Goal: Task Accomplishment & Management: Use online tool/utility

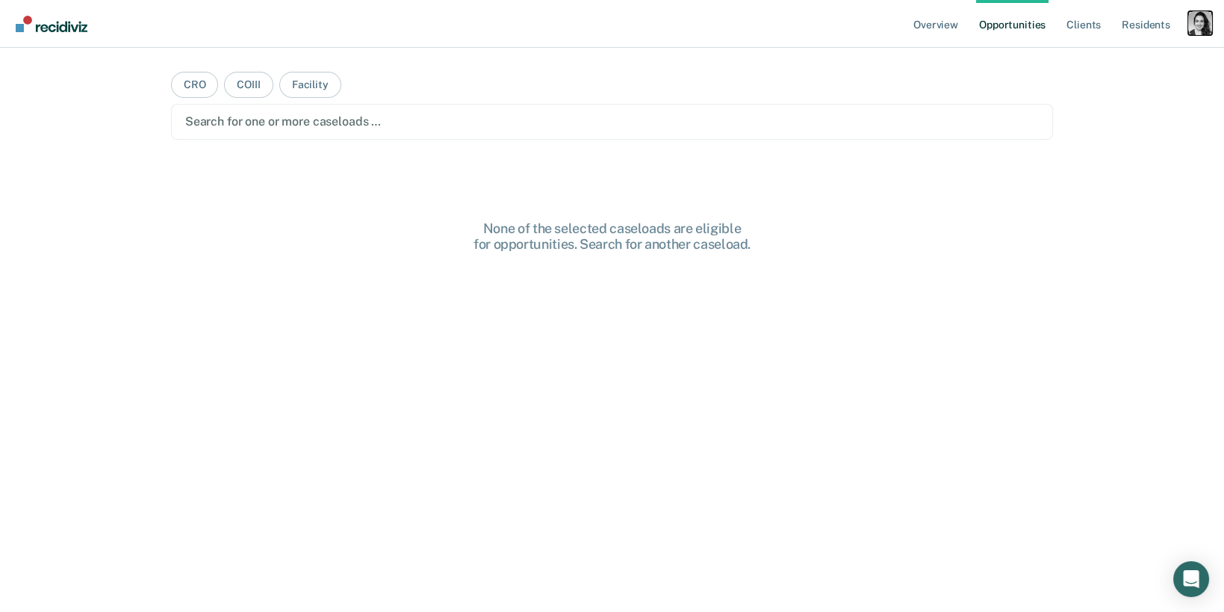
click at [1203, 27] on div "Profile dropdown button" at bounding box center [1200, 23] width 24 height 24
click at [1123, 70] on div "Profile How it works Log Out" at bounding box center [1140, 79] width 144 height 73
click at [1099, 65] on link "Profile" at bounding box center [1140, 61] width 120 height 13
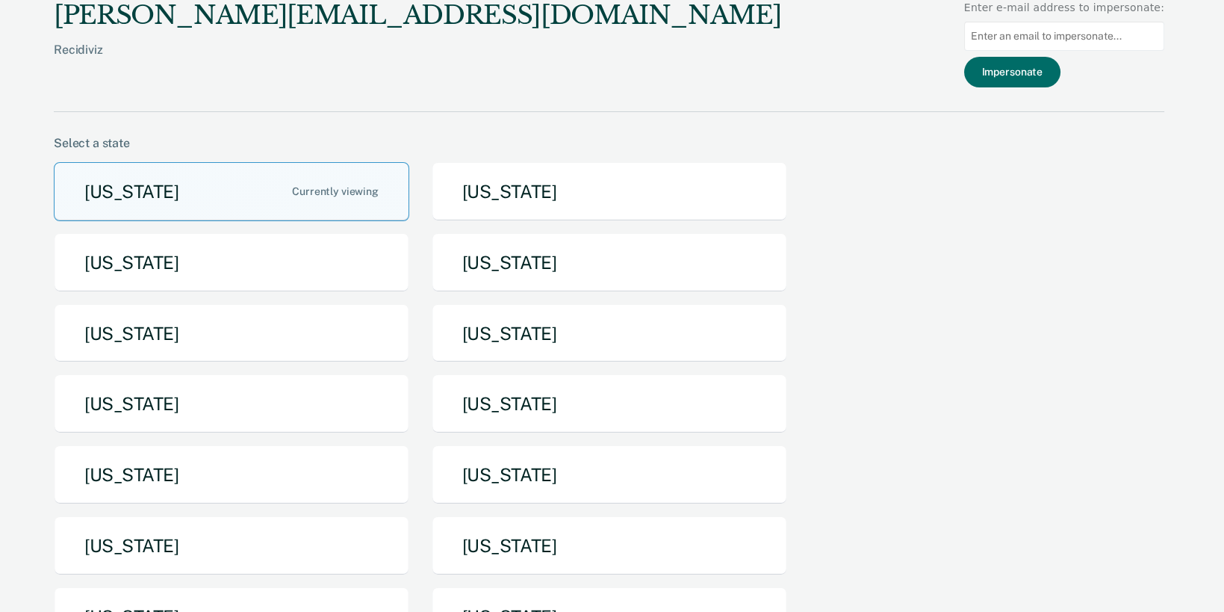
scroll to position [81, 0]
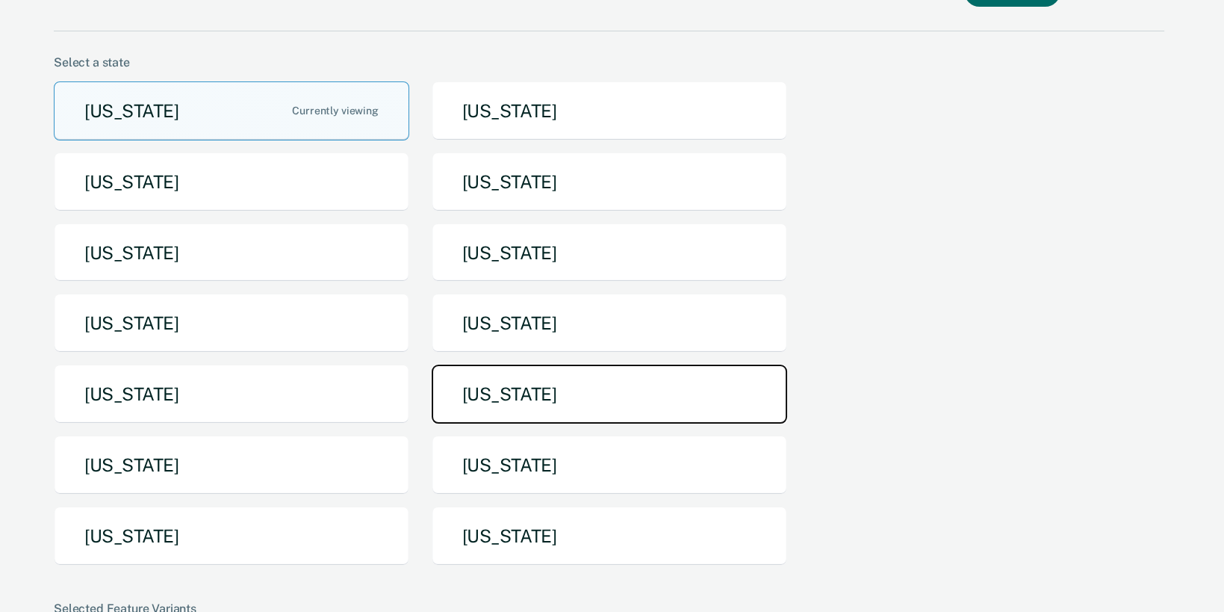
click at [495, 383] on button "[US_STATE]" at bounding box center [610, 394] width 356 height 59
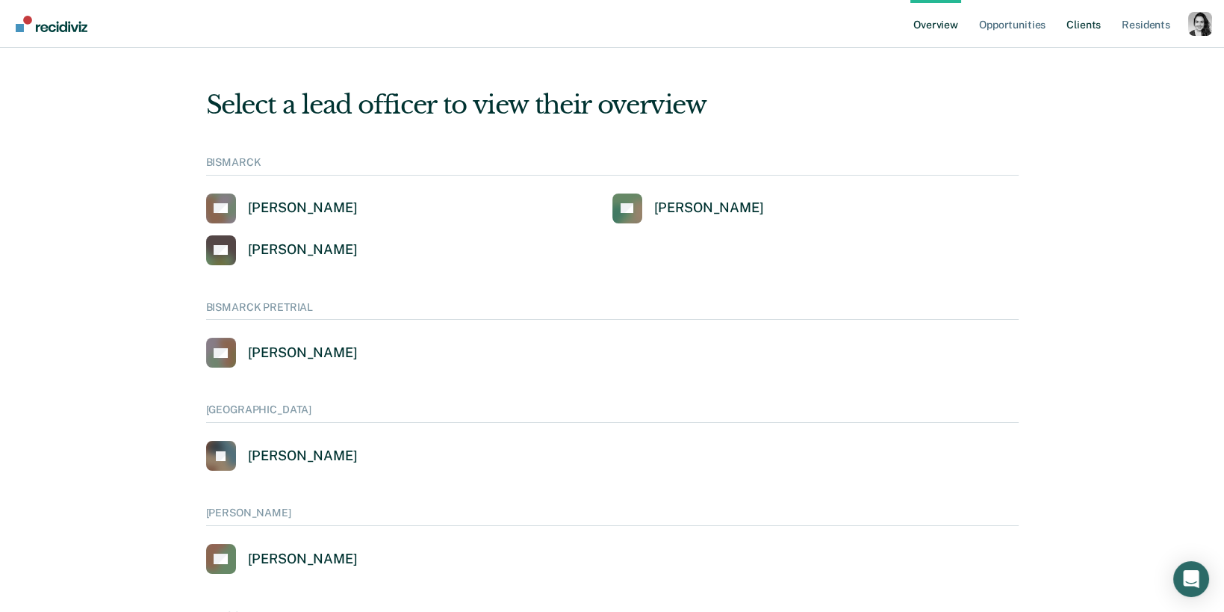
click at [1073, 26] on link "Client s" at bounding box center [1084, 24] width 40 height 48
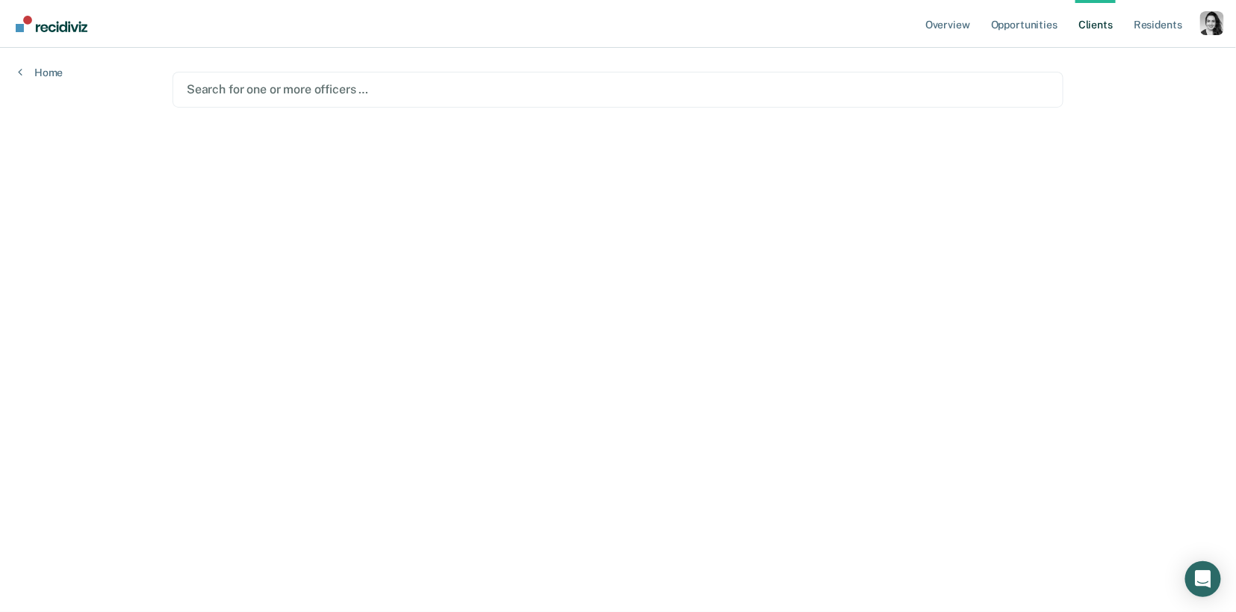
click at [270, 124] on main "Search for one or more officers …" at bounding box center [618, 312] width 927 height 528
click at [272, 81] on div at bounding box center [618, 89] width 863 height 17
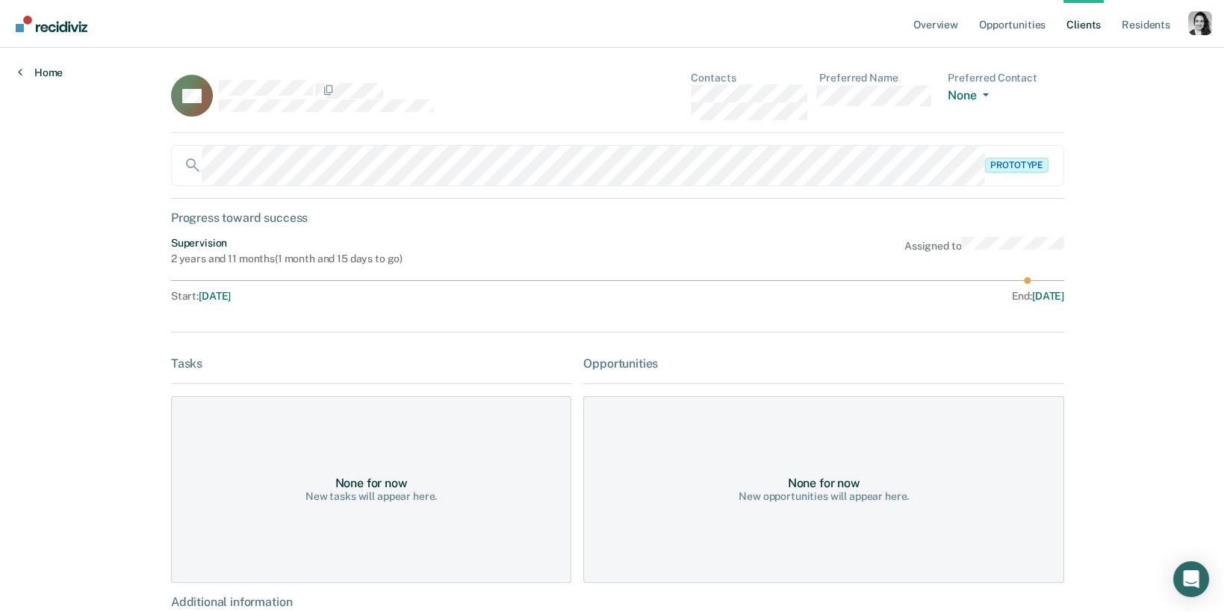
click at [53, 66] on link "Home" at bounding box center [40, 72] width 45 height 13
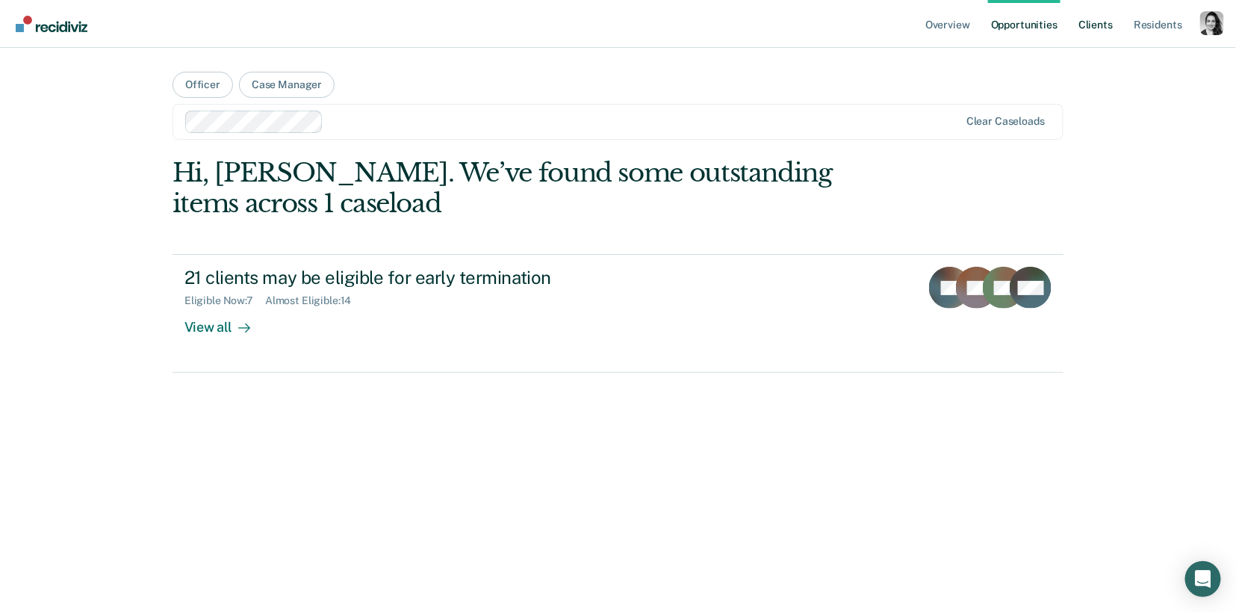
click at [1096, 34] on link "Client s" at bounding box center [1096, 24] width 40 height 48
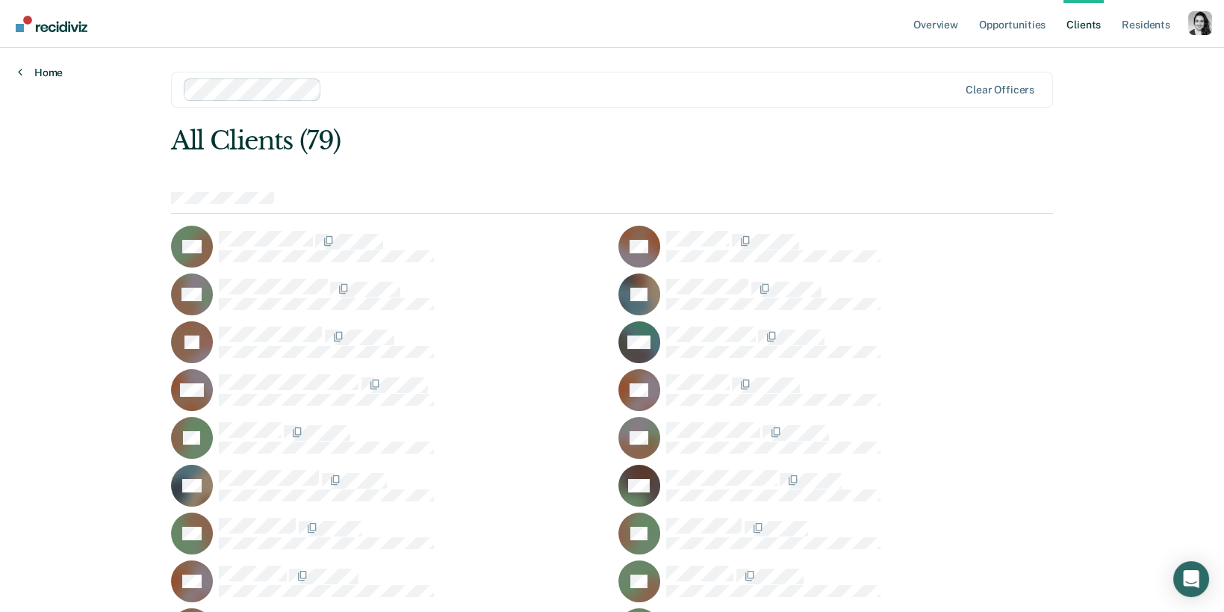
click at [43, 72] on link "Home" at bounding box center [40, 72] width 45 height 13
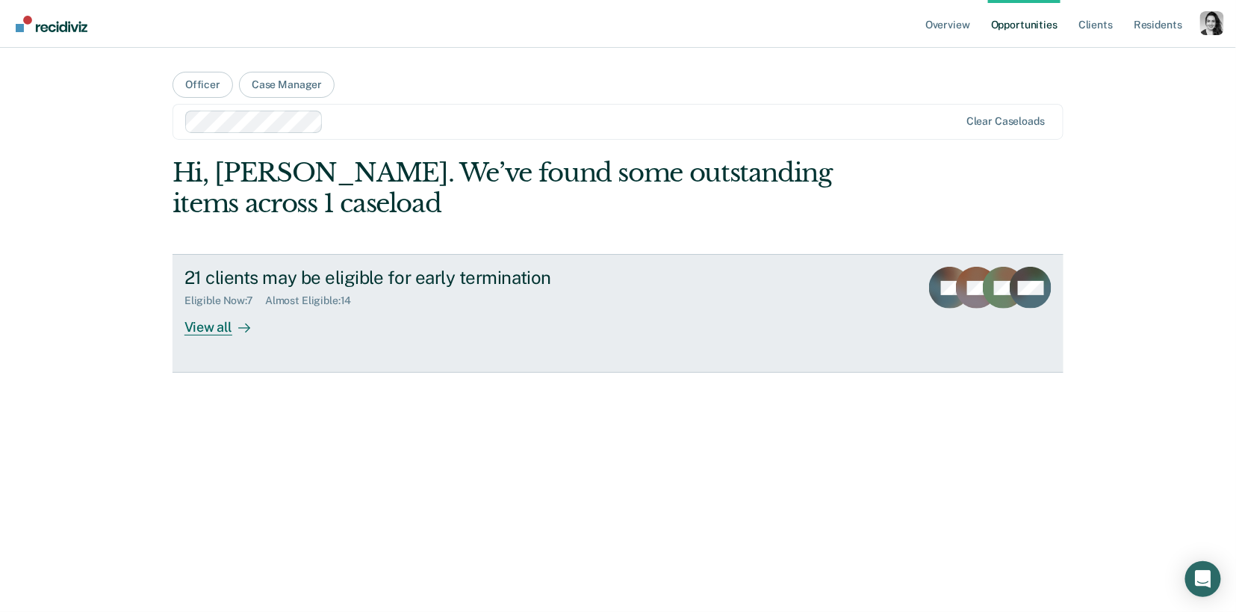
click at [398, 274] on div "21 clients may be eligible for early termination" at bounding box center [446, 278] width 524 height 22
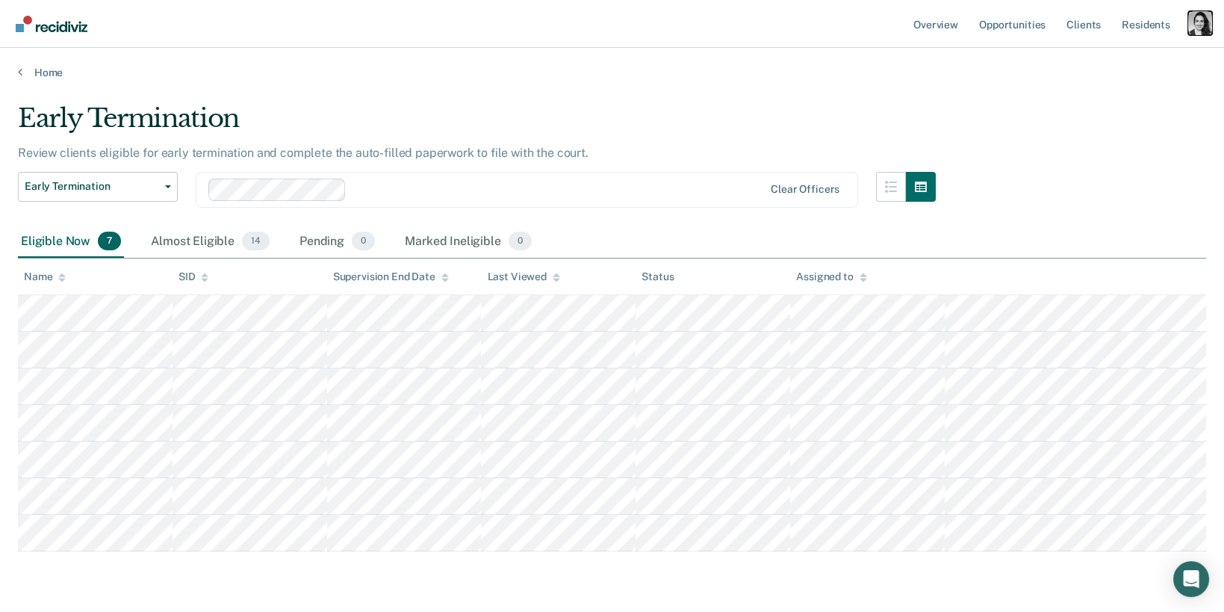
click at [1212, 21] on div "Profile dropdown button" at bounding box center [1200, 23] width 24 height 24
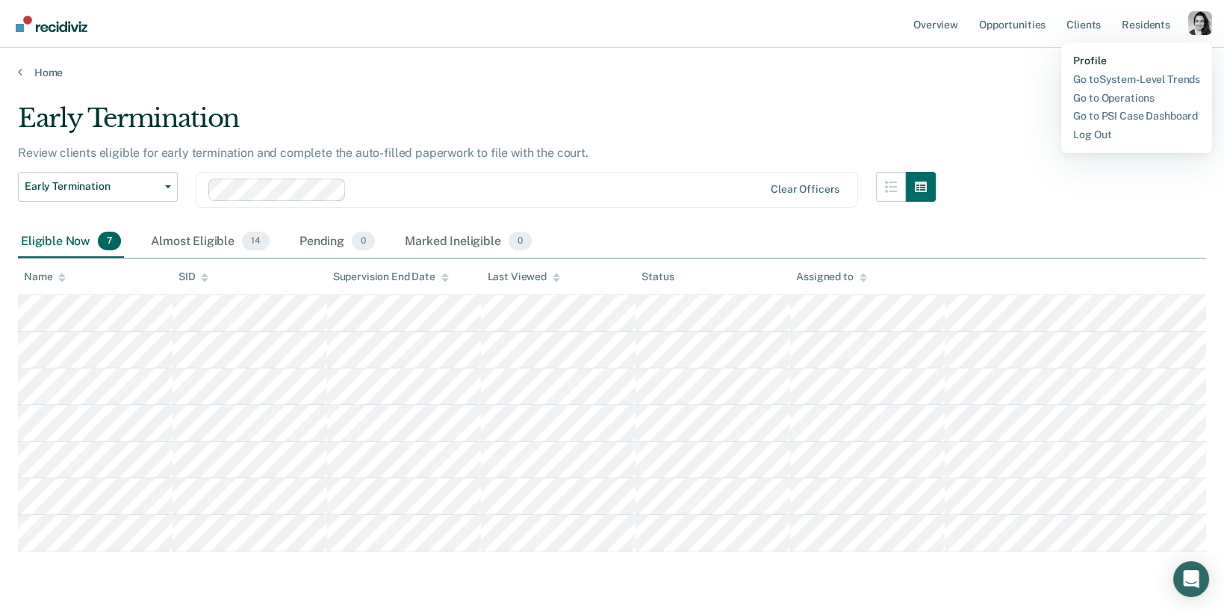
click at [1094, 66] on link "Profile" at bounding box center [1136, 61] width 127 height 13
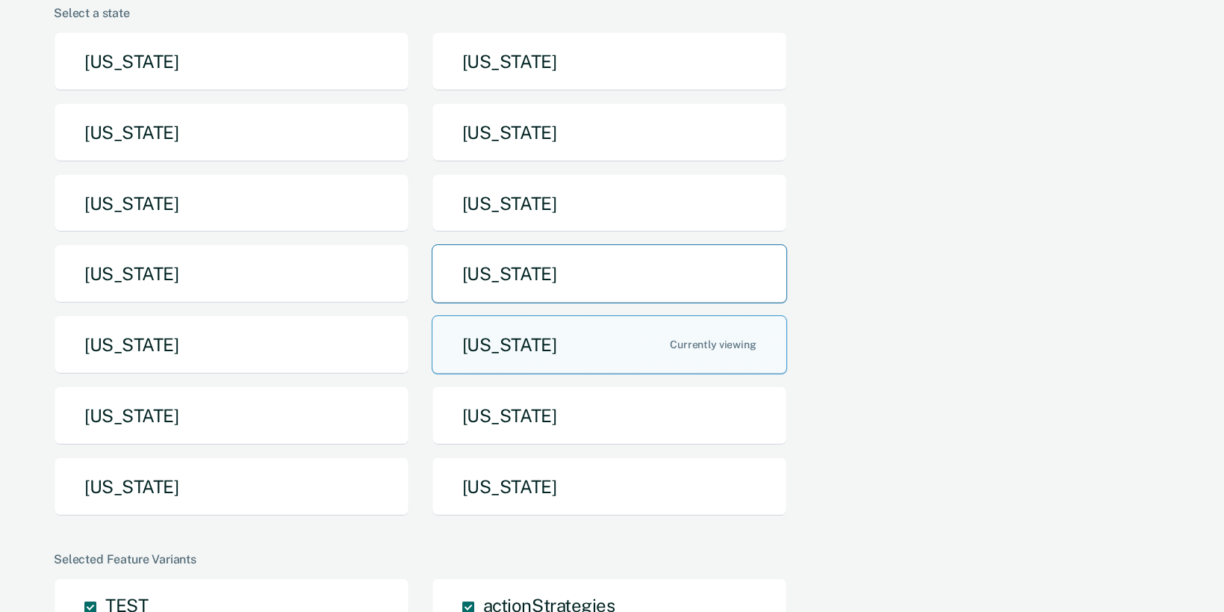
scroll to position [131, 0]
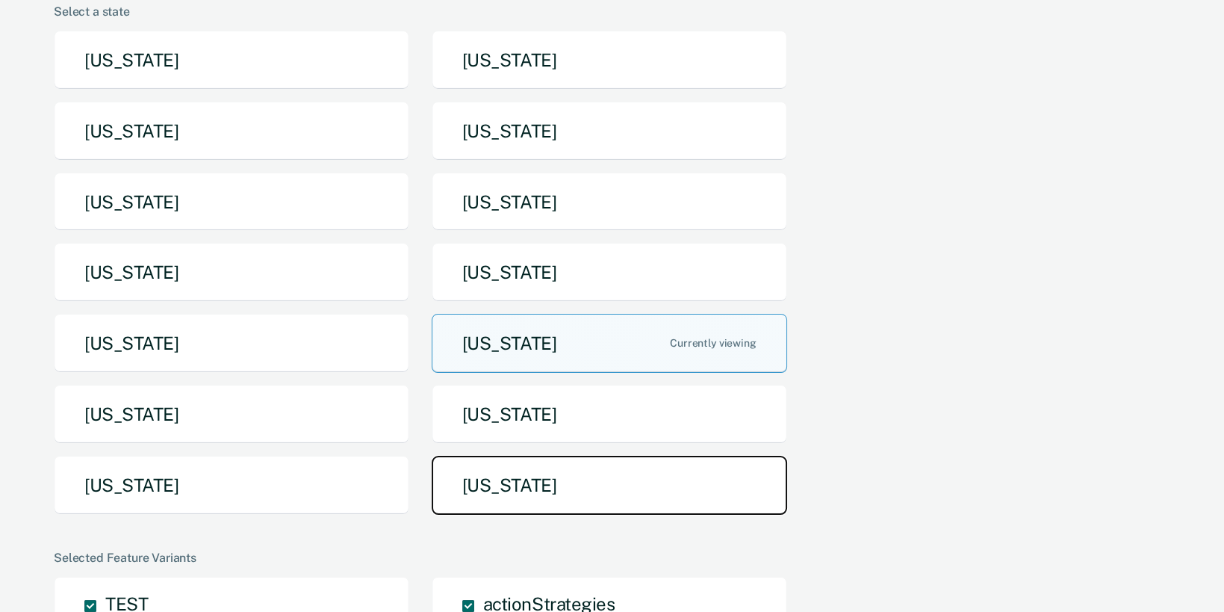
click at [521, 485] on button "[US_STATE]" at bounding box center [610, 485] width 356 height 59
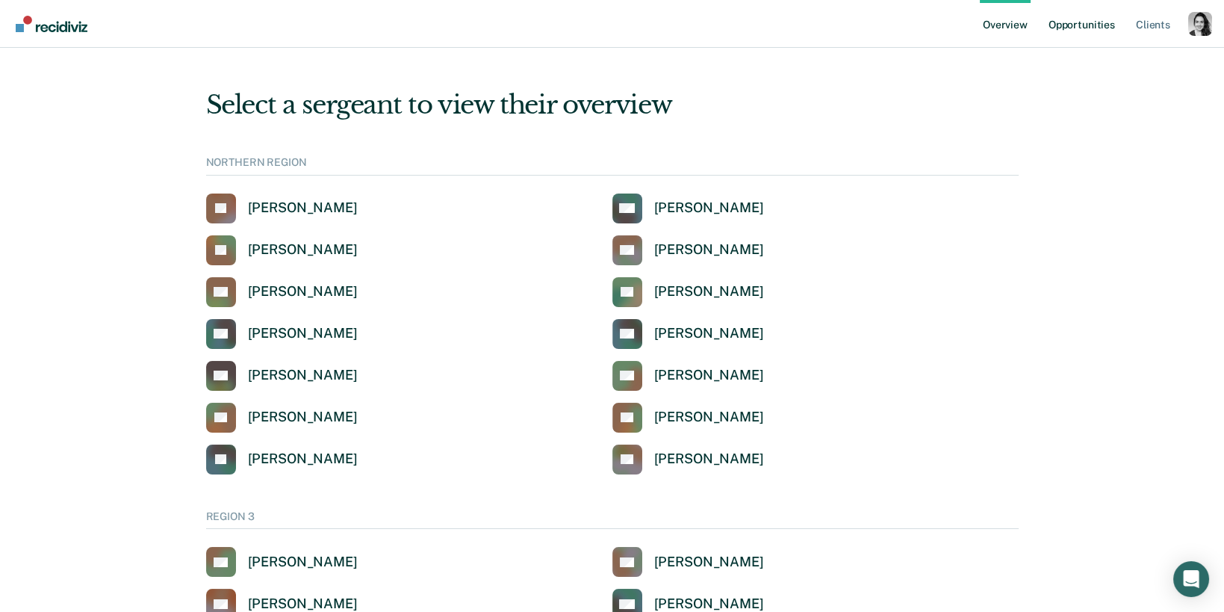
click at [1088, 29] on link "Opportunities" at bounding box center [1082, 24] width 72 height 48
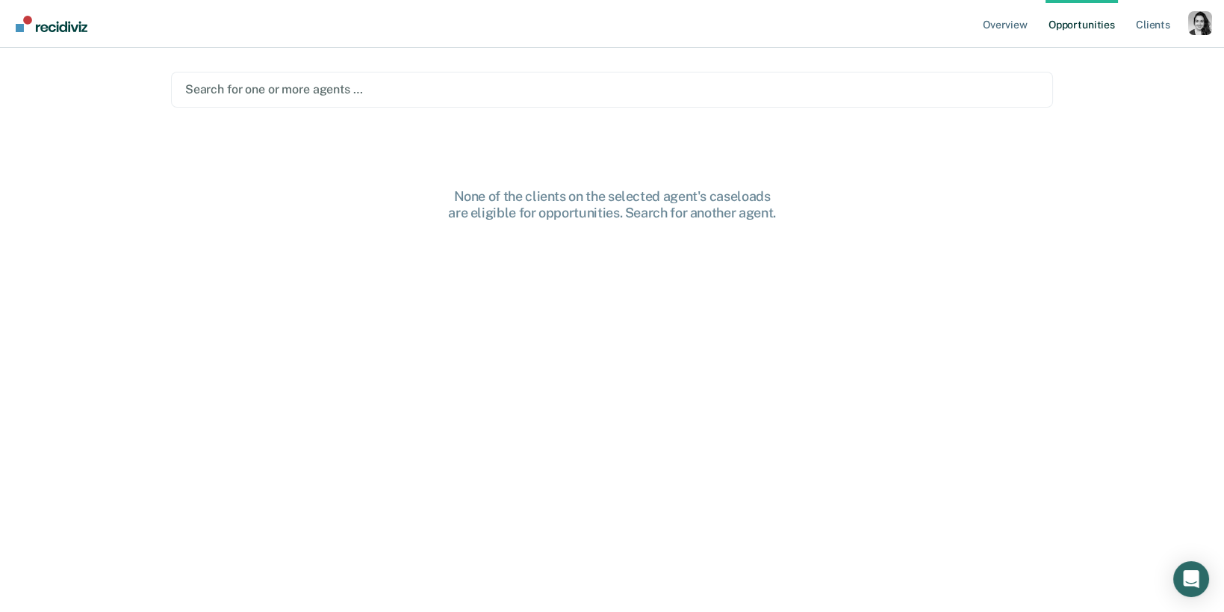
click at [298, 85] on div at bounding box center [612, 89] width 854 height 17
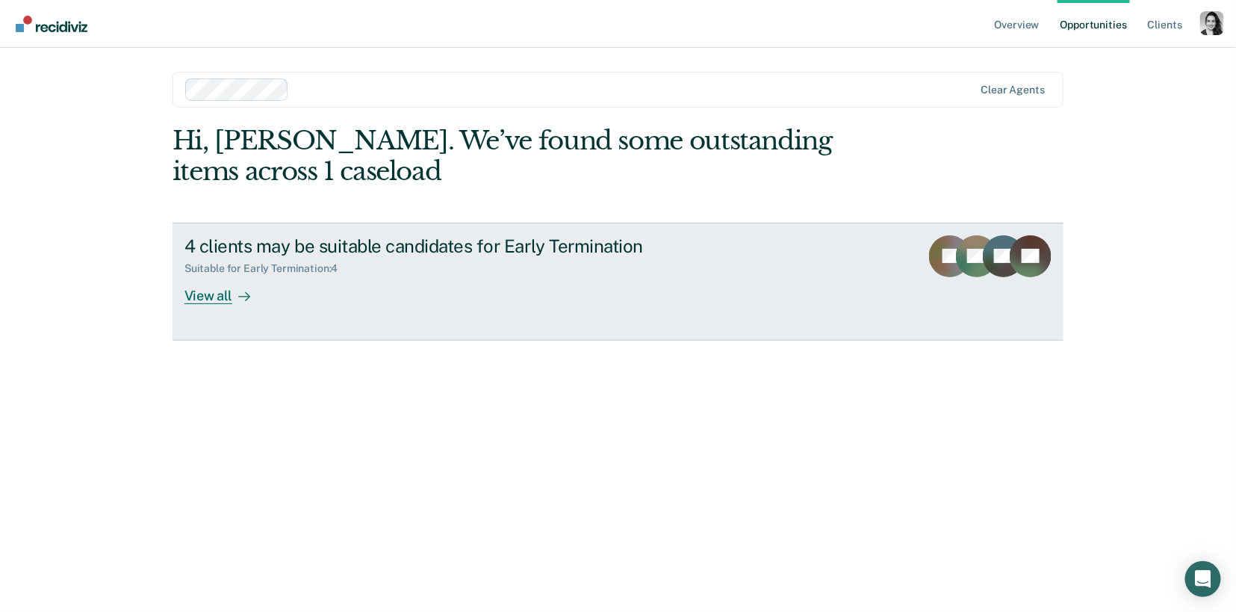
click at [399, 252] on div "4 clients may be suitable candidates for Early Termination" at bounding box center [446, 246] width 524 height 22
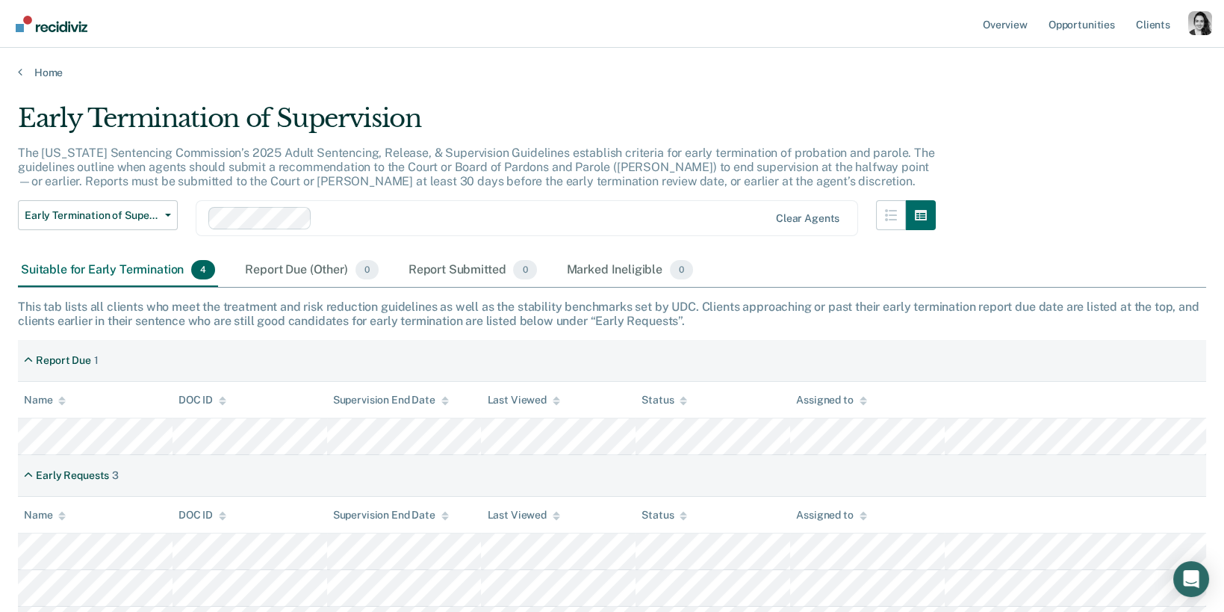
scroll to position [137, 0]
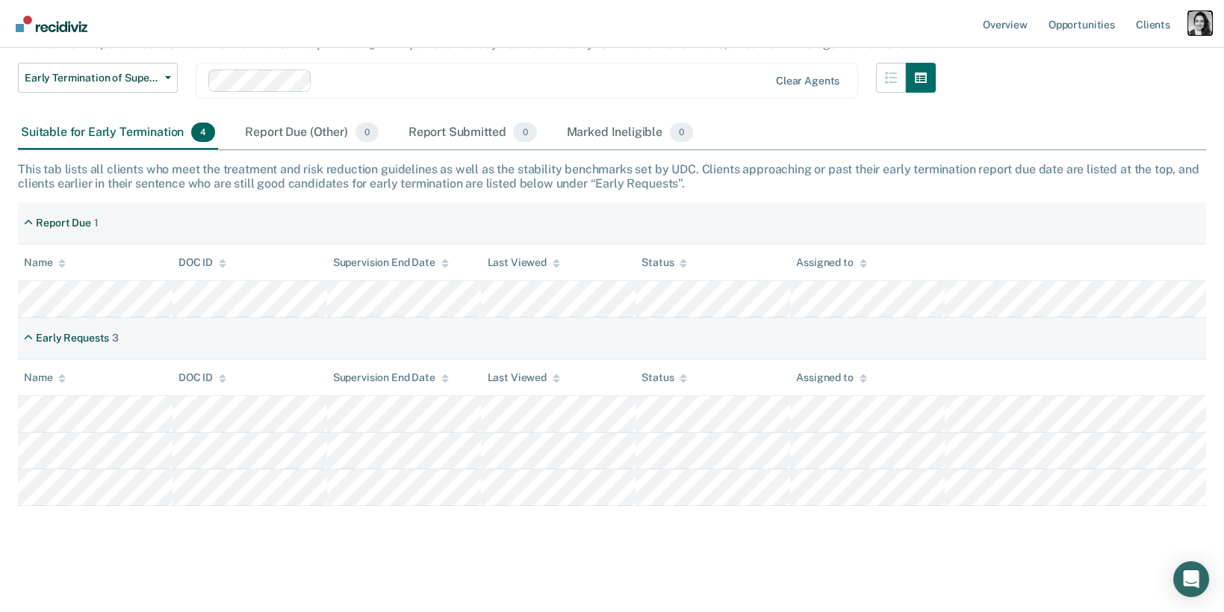
click at [1206, 28] on div "Profile dropdown button" at bounding box center [1200, 23] width 24 height 24
click at [1097, 58] on link "Profile" at bounding box center [1140, 61] width 120 height 13
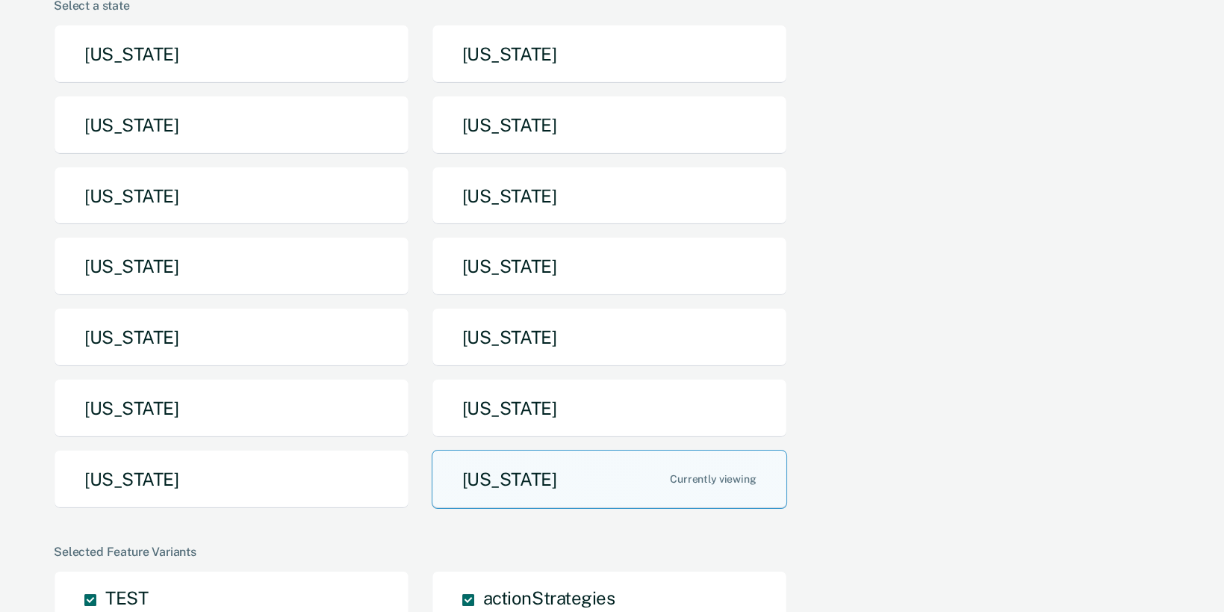
click at [674, 301] on div "[US_STATE] [US_STATE] [US_STATE] [US_STATE] [US_STATE] [US_STATE] [US_STATE] [U…" at bounding box center [609, 273] width 1111 height 496
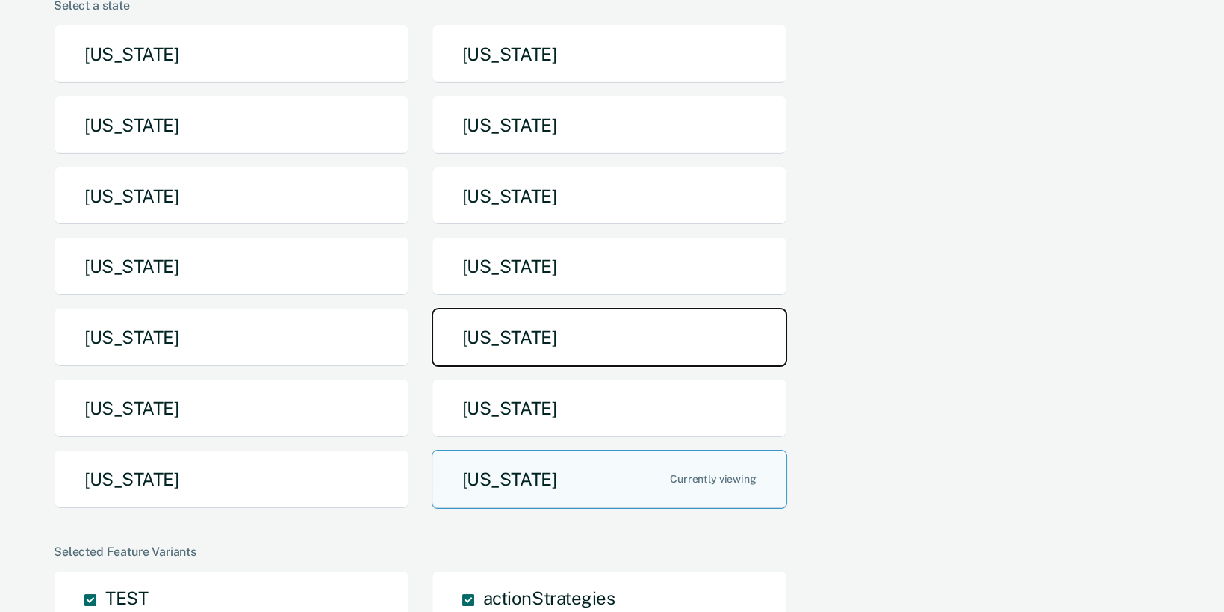
click at [674, 331] on button "[US_STATE]" at bounding box center [610, 337] width 356 height 59
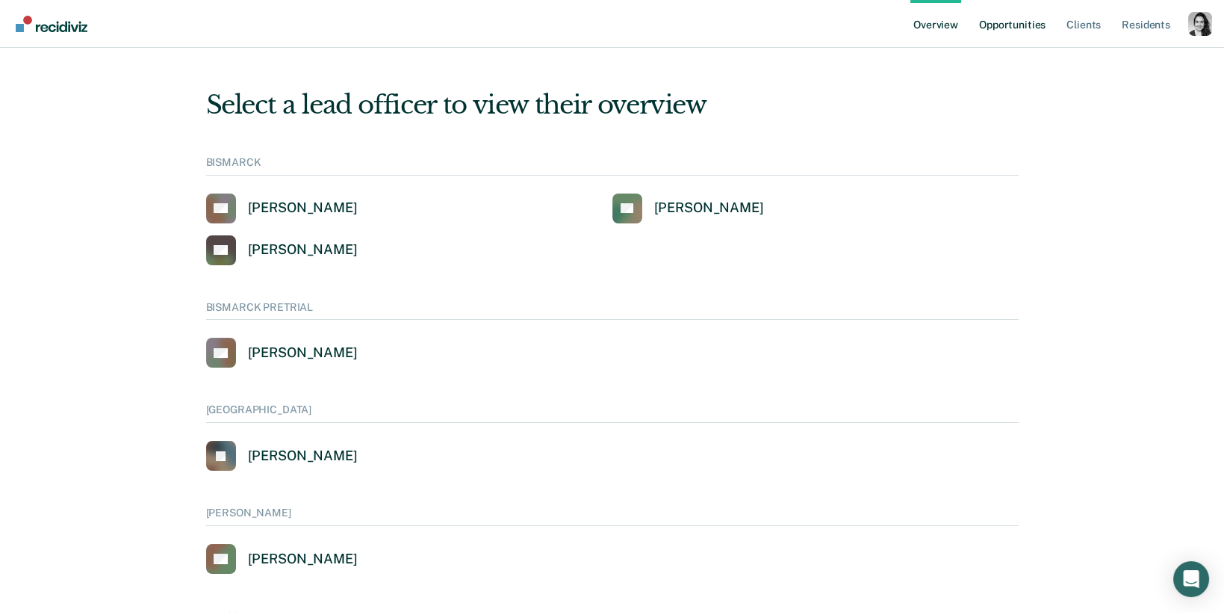
click at [1017, 39] on link "Opportunities" at bounding box center [1012, 24] width 72 height 48
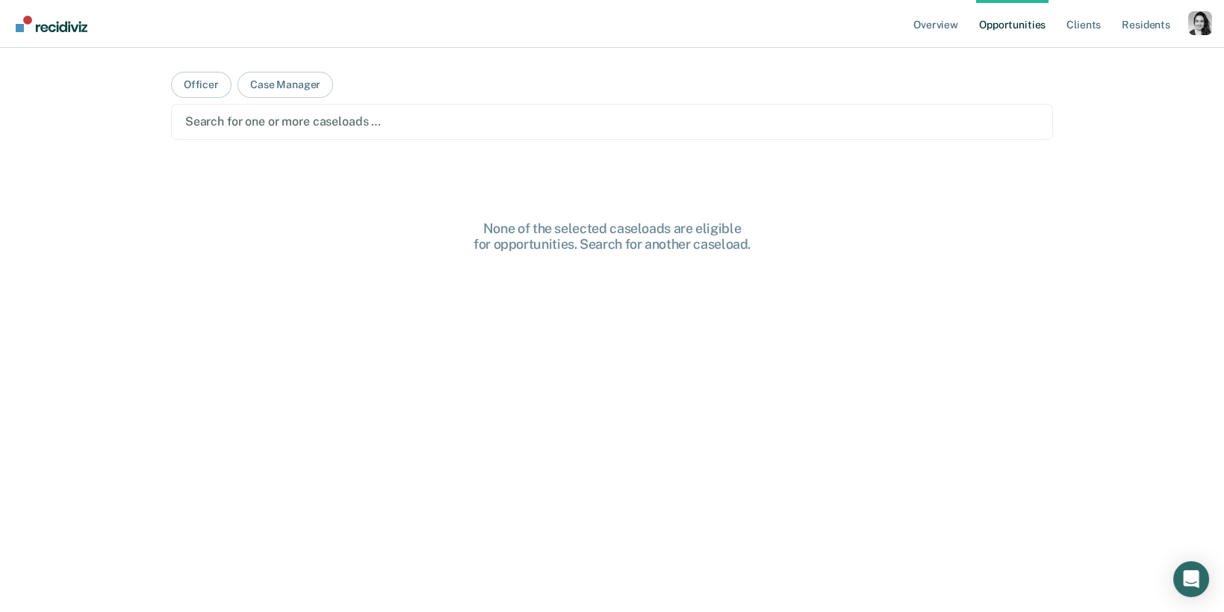
click at [335, 144] on main "Officer Case Manager Search for one or more caseloads … None of the selected ca…" at bounding box center [612, 312] width 918 height 528
click at [336, 138] on div "Search for one or more caseloads …" at bounding box center [612, 122] width 882 height 36
click at [345, 114] on div at bounding box center [627, 121] width 645 height 17
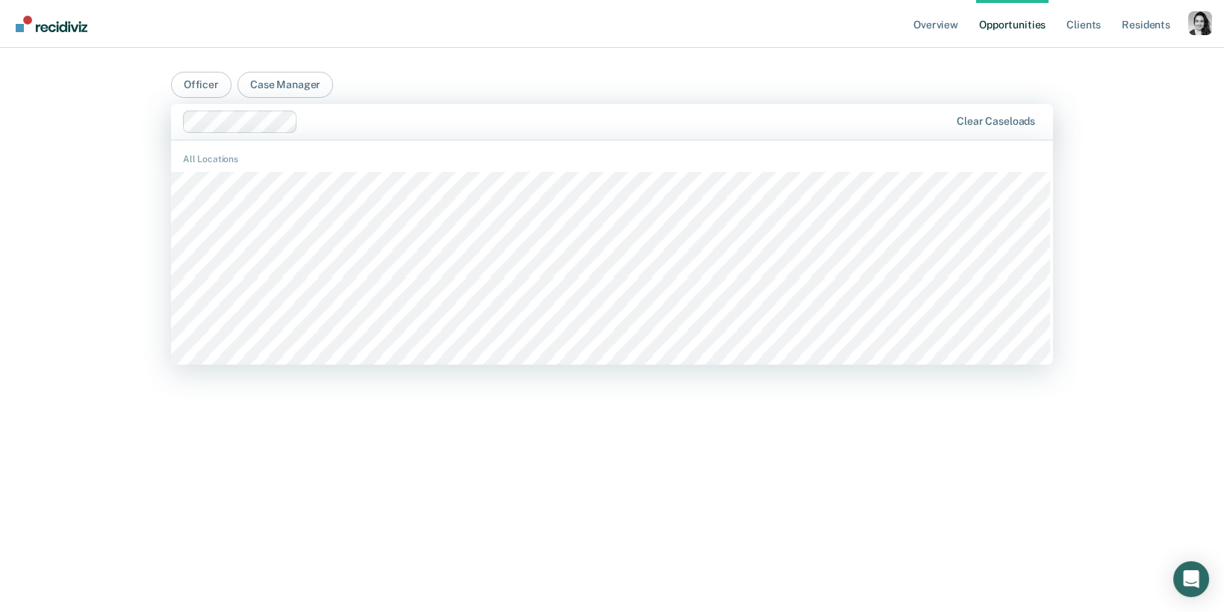
click at [345, 163] on div "All Locations" at bounding box center [612, 158] width 882 height 13
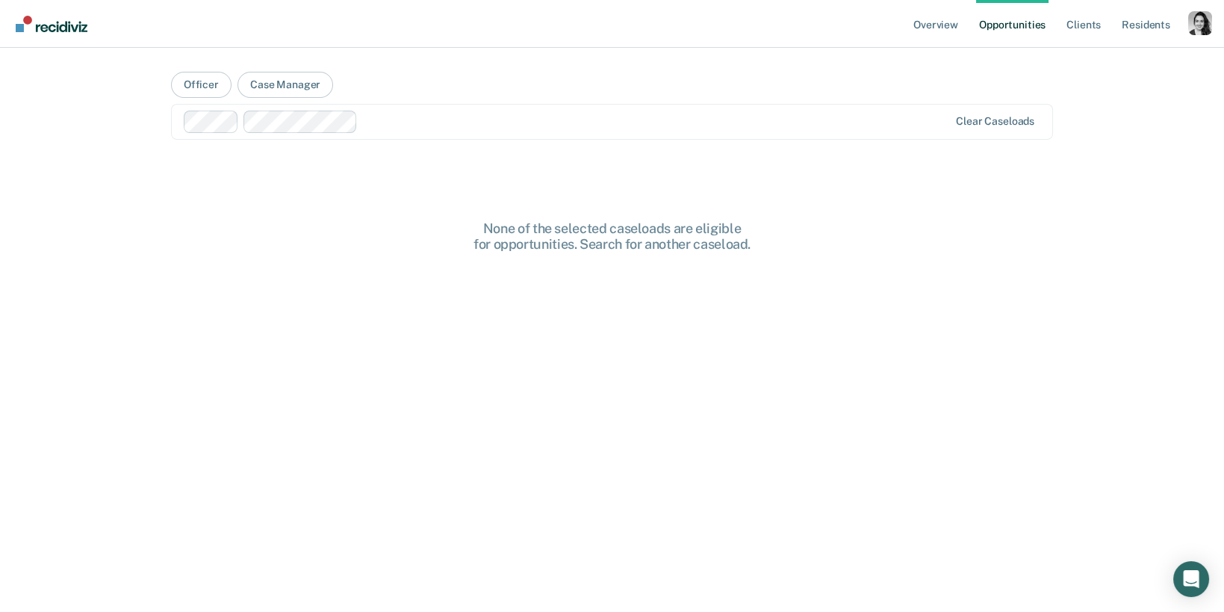
click at [382, 111] on div at bounding box center [567, 122] width 766 height 22
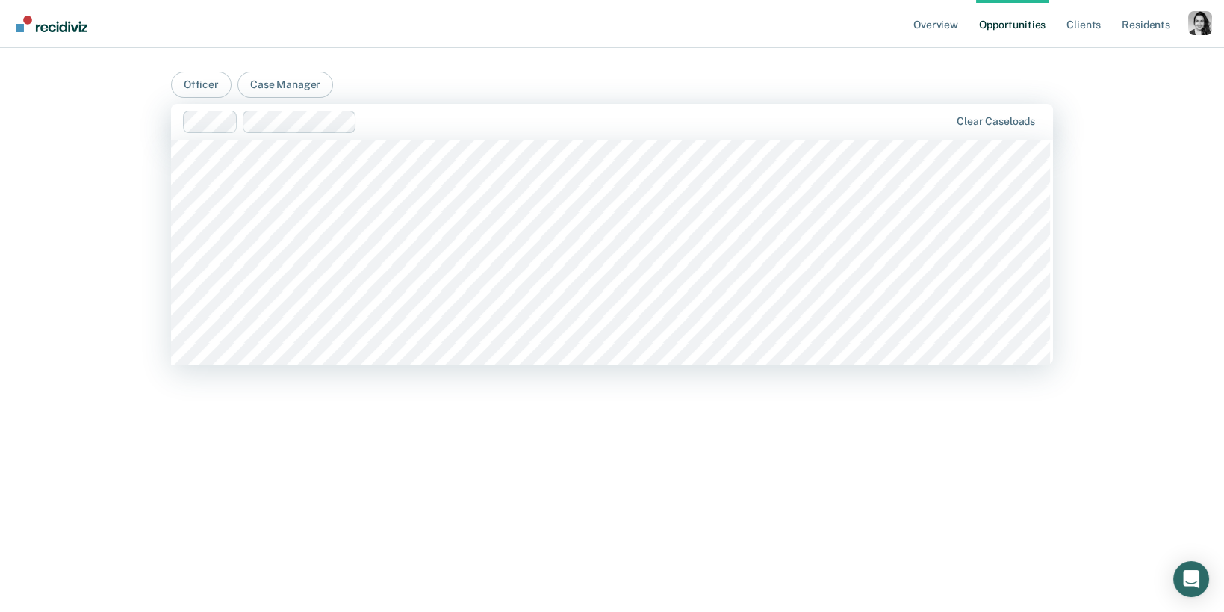
scroll to position [9182, 0]
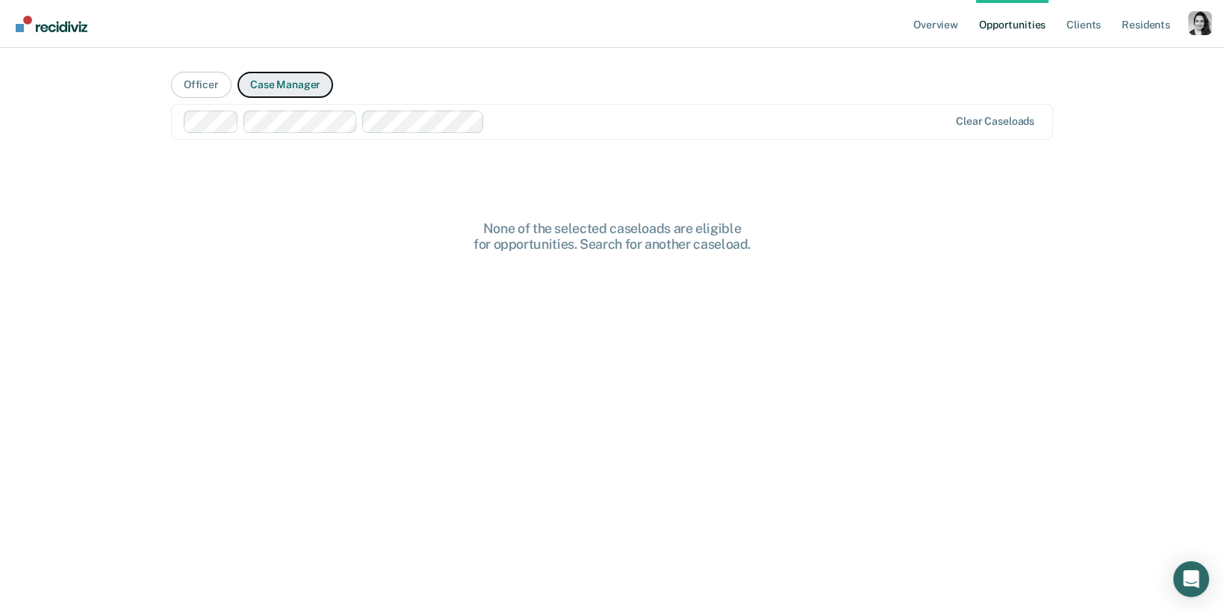
click at [268, 78] on button "Case Manager" at bounding box center [286, 85] width 96 height 26
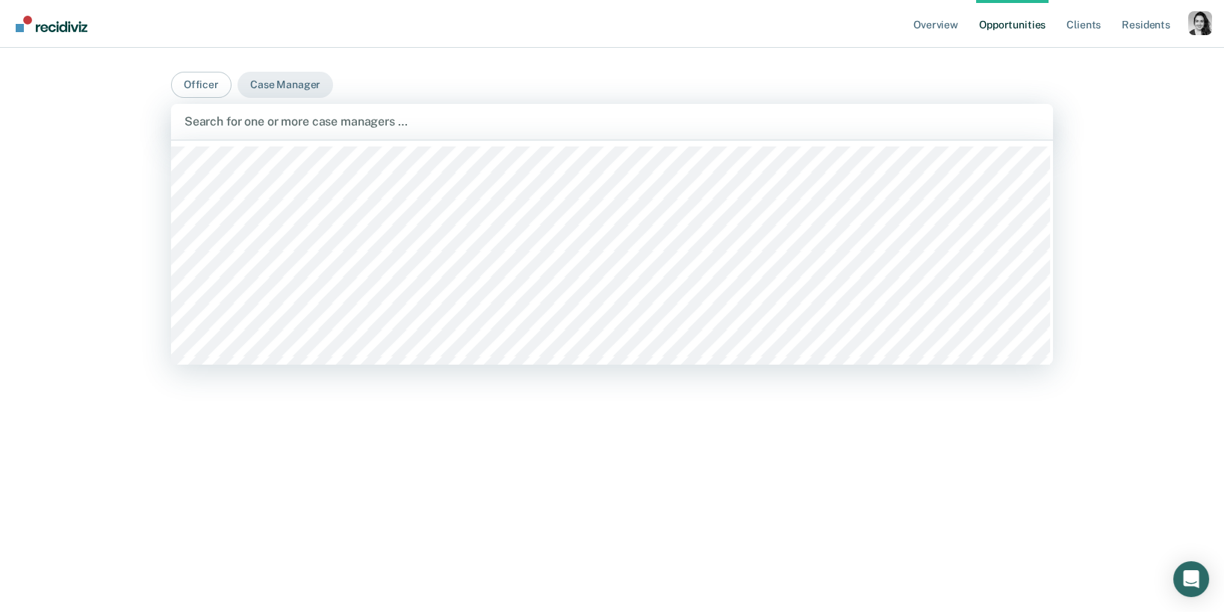
click at [294, 124] on div at bounding box center [611, 121] width 855 height 17
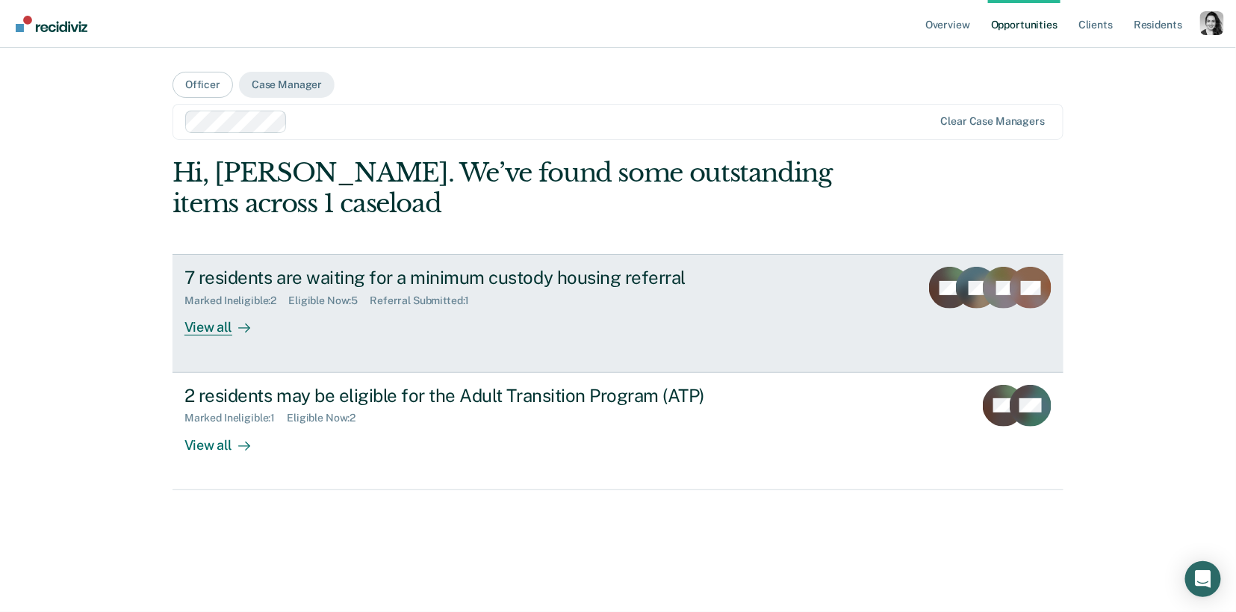
click at [308, 279] on div "7 residents are waiting for a minimum custody housing referral" at bounding box center [446, 278] width 524 height 22
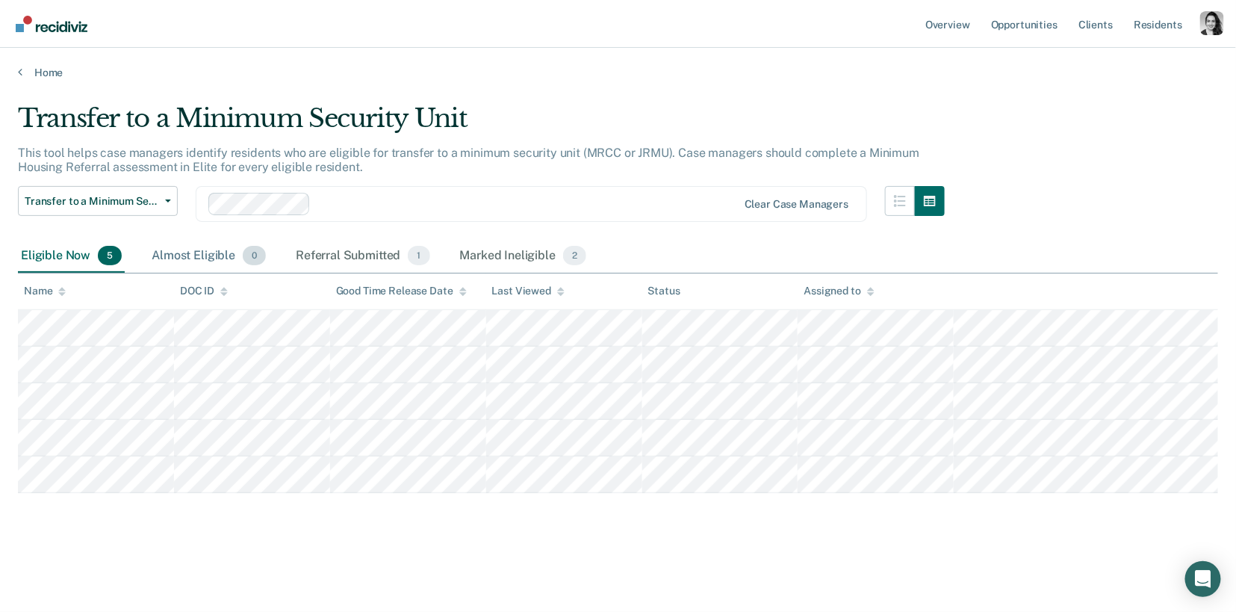
click at [217, 244] on div "Almost Eligible 0" at bounding box center [209, 256] width 120 height 33
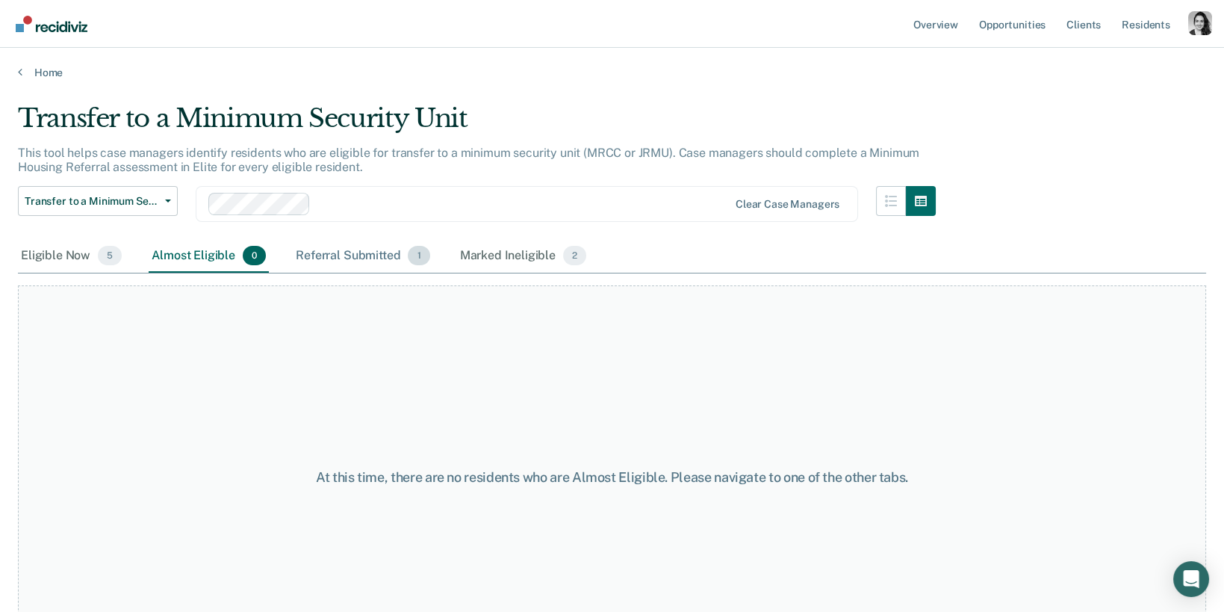
click at [318, 252] on div "Referral Submitted 1" at bounding box center [363, 256] width 140 height 33
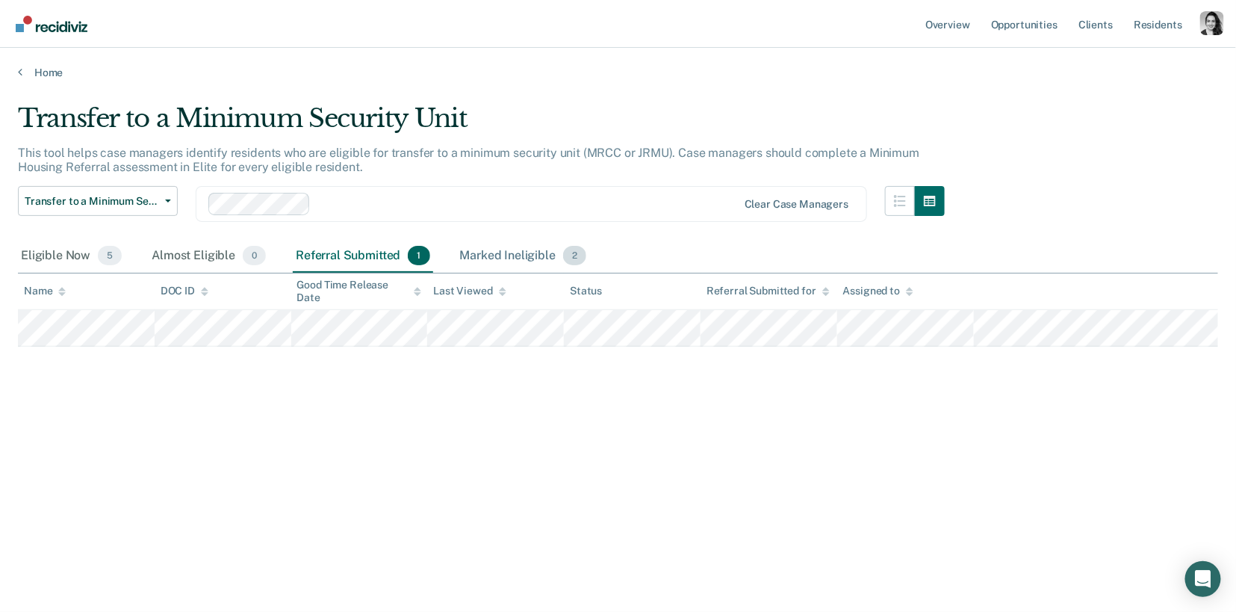
click at [536, 265] on div "Marked Ineligible 2" at bounding box center [523, 256] width 133 height 33
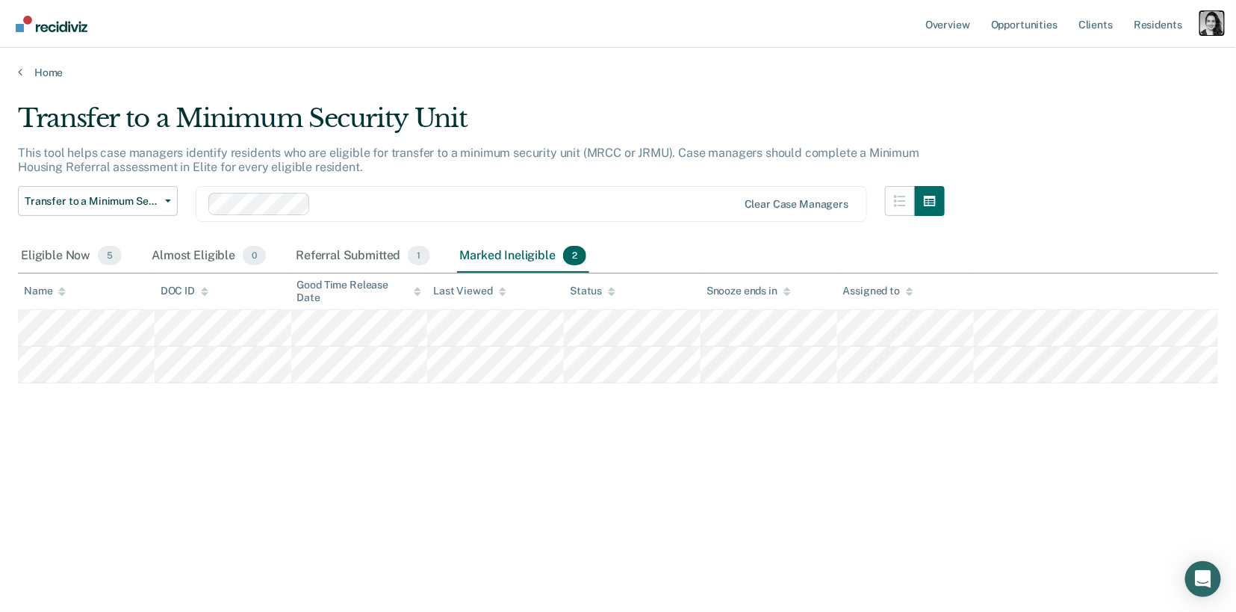
click at [1206, 22] on div "Profile dropdown button" at bounding box center [1212, 23] width 24 height 24
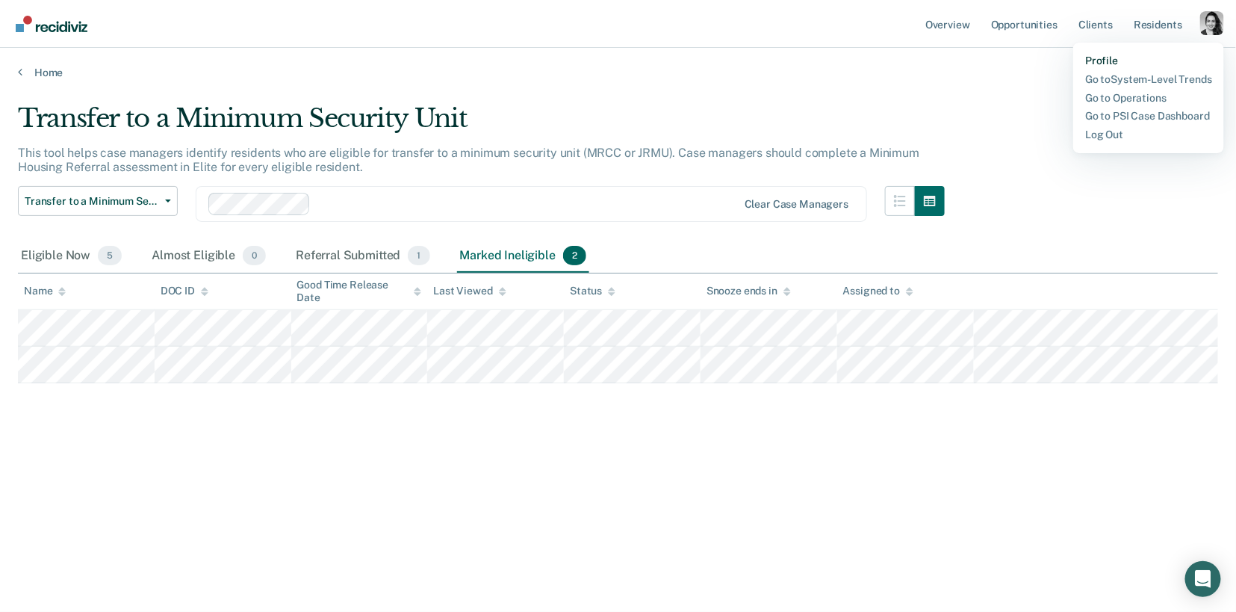
click at [1101, 64] on link "Profile" at bounding box center [1148, 61] width 127 height 13
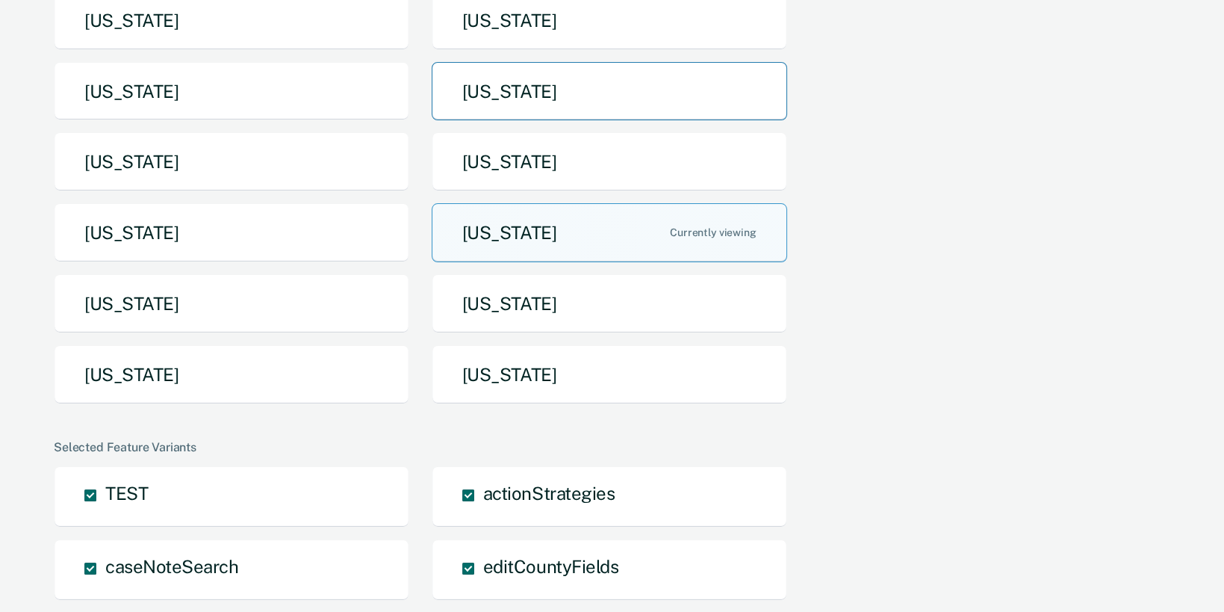
scroll to position [239, 0]
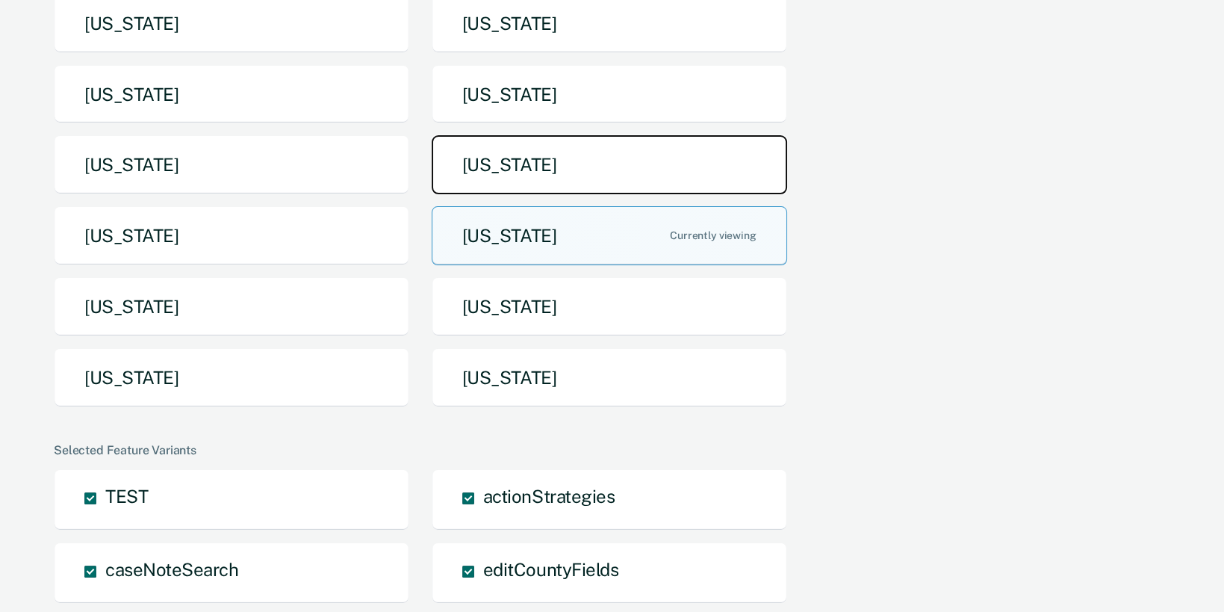
click at [521, 171] on button "[US_STATE]" at bounding box center [610, 164] width 356 height 59
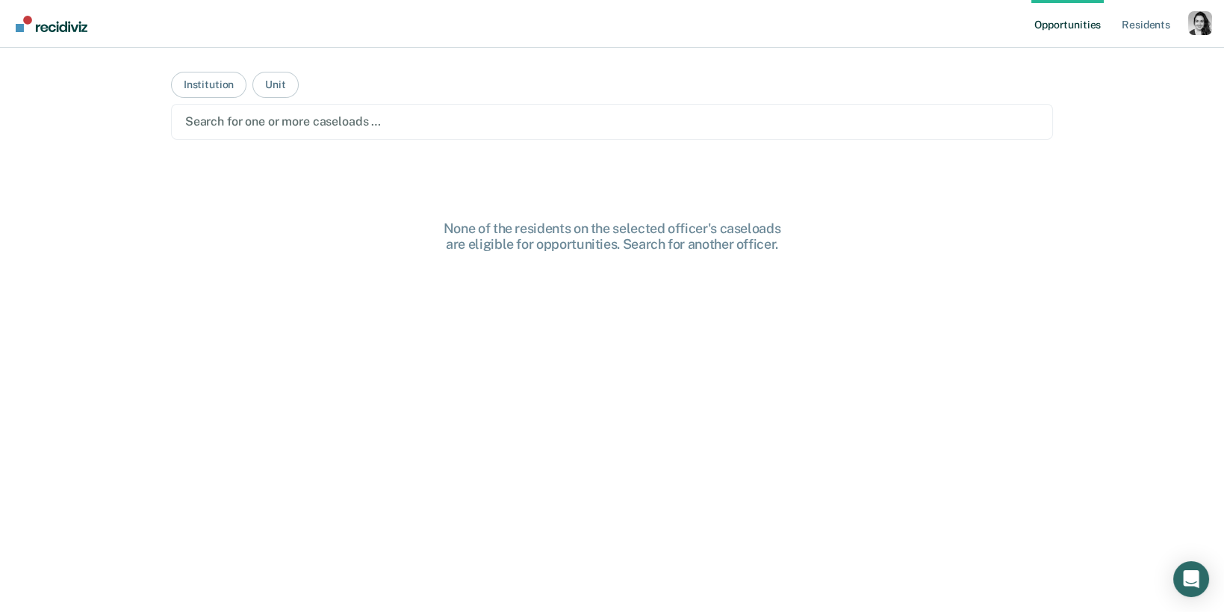
click at [218, 99] on main "Institution Unit Search for one or more caseloads … None of the residents on th…" at bounding box center [612, 312] width 918 height 528
click at [244, 130] on div "Search for one or more caseloads …" at bounding box center [612, 121] width 857 height 20
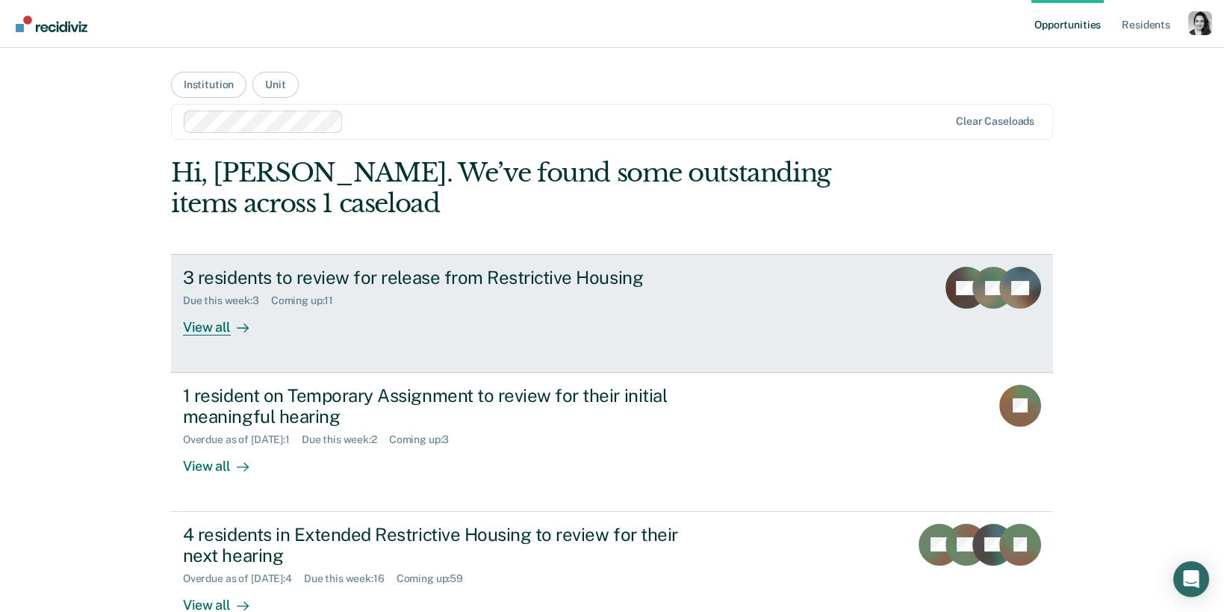
click at [403, 273] on div "3 residents to review for release from Restrictive Housing" at bounding box center [445, 278] width 524 height 22
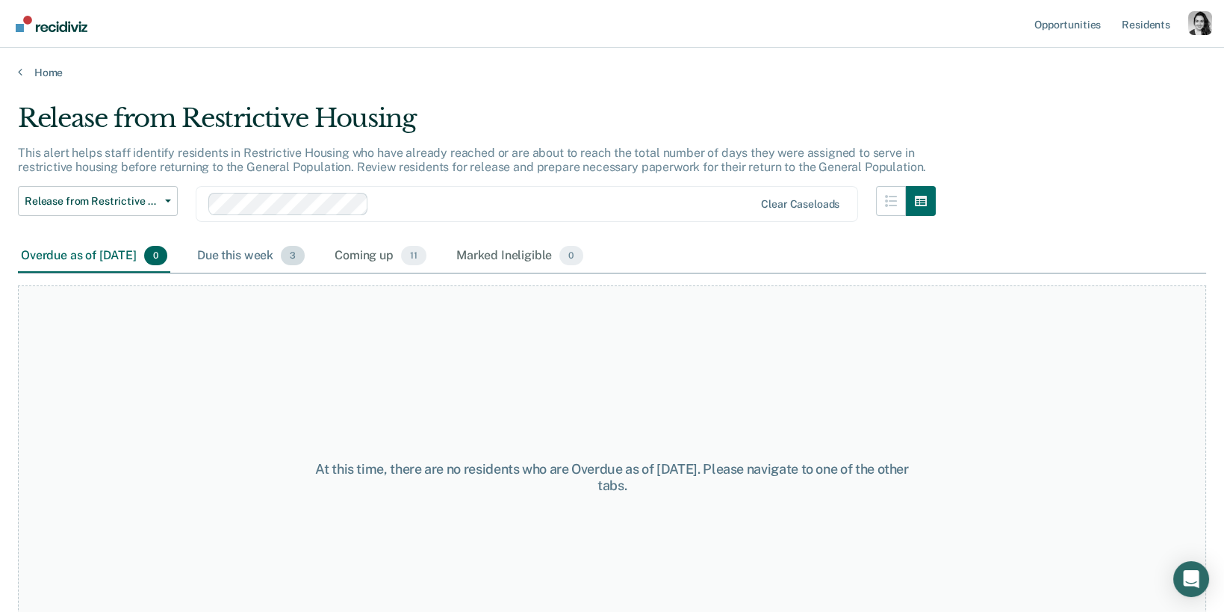
click at [271, 265] on div "Due this week 3" at bounding box center [251, 256] width 114 height 33
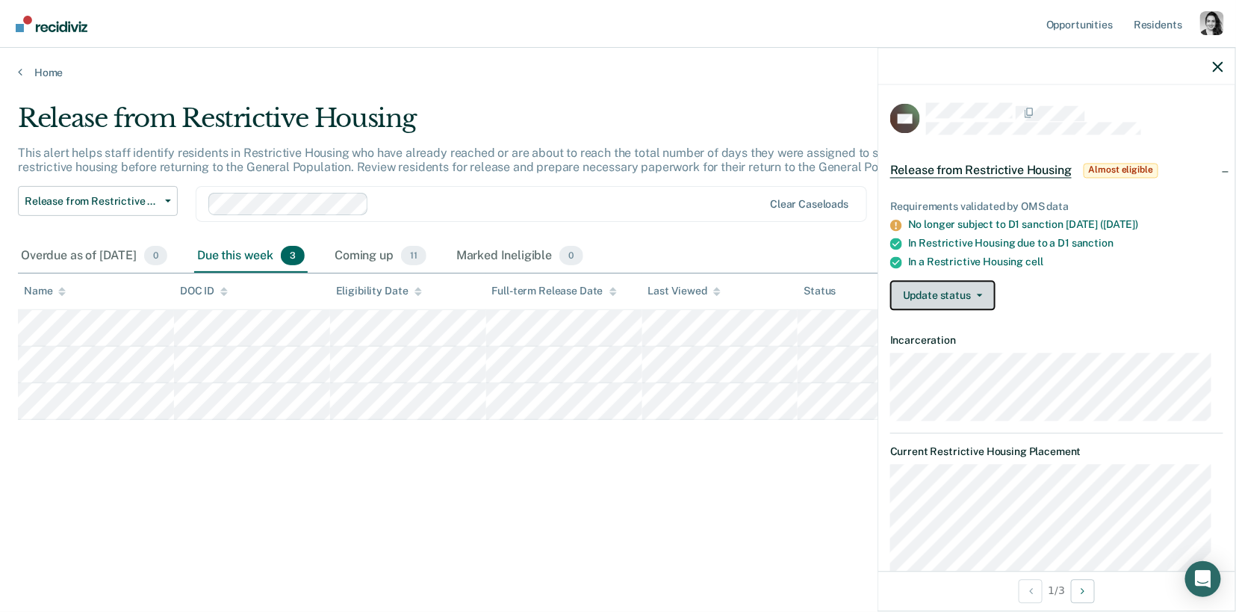
click at [949, 285] on button "Update status" at bounding box center [942, 296] width 105 height 30
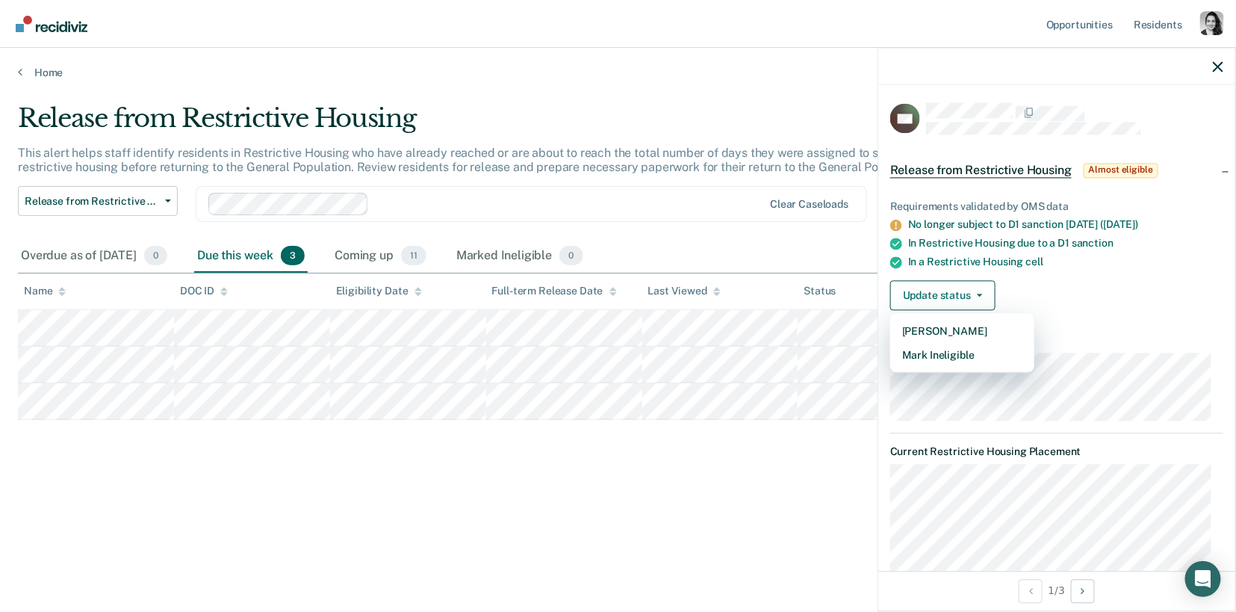
click at [1103, 298] on div "Update status [PERSON_NAME] Mark Ineligible" at bounding box center [1056, 296] width 333 height 30
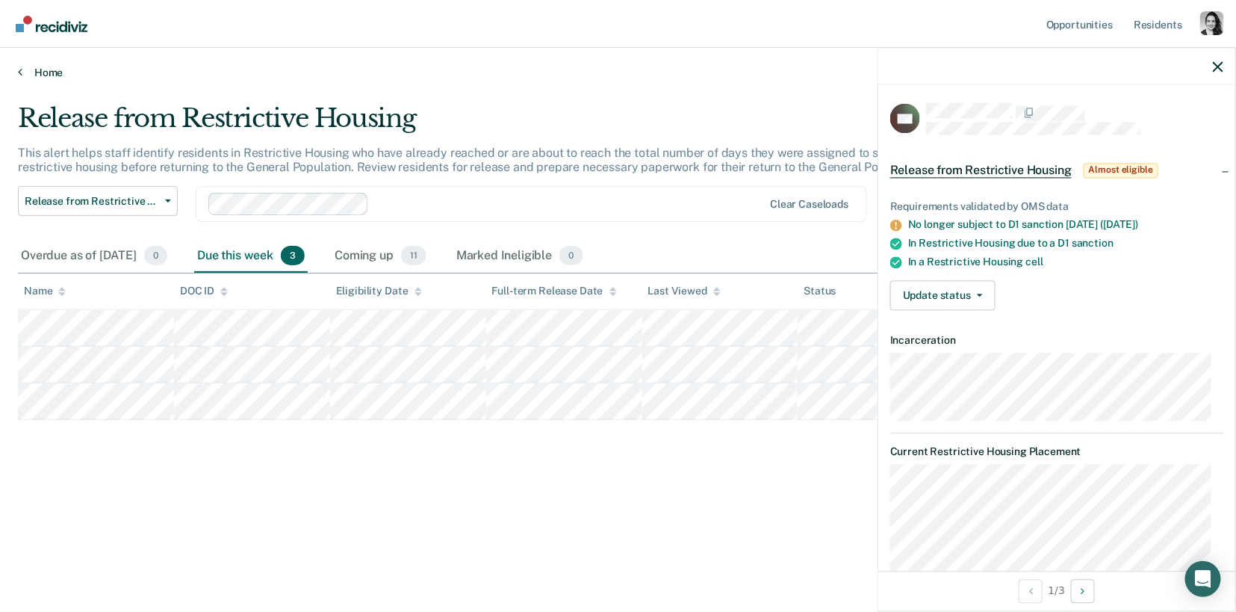
click at [48, 73] on link "Home" at bounding box center [618, 72] width 1200 height 13
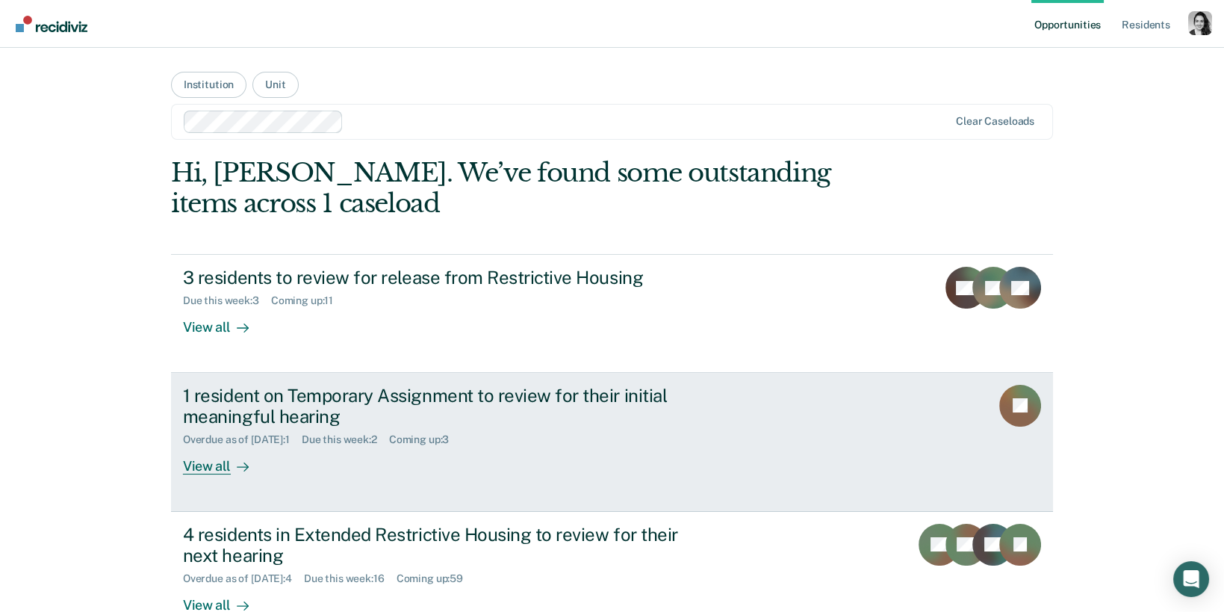
click at [435, 407] on div "1 resident on Temporary Assignment to review for their initial meaningful heari…" at bounding box center [445, 406] width 524 height 43
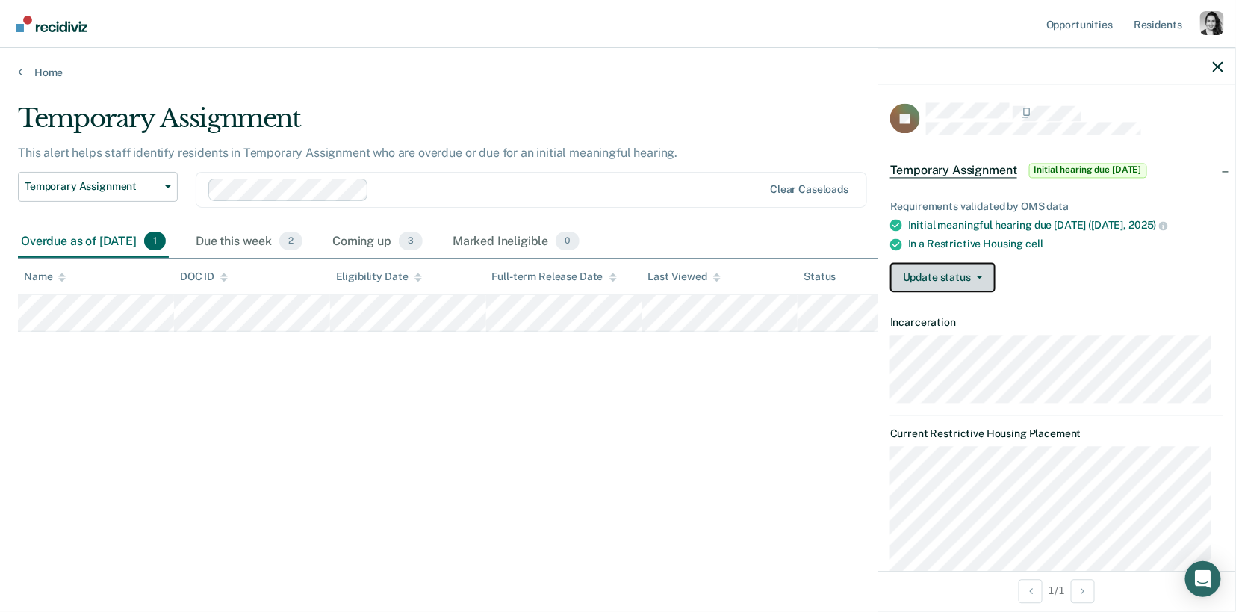
click at [946, 273] on button "Update status" at bounding box center [942, 278] width 105 height 30
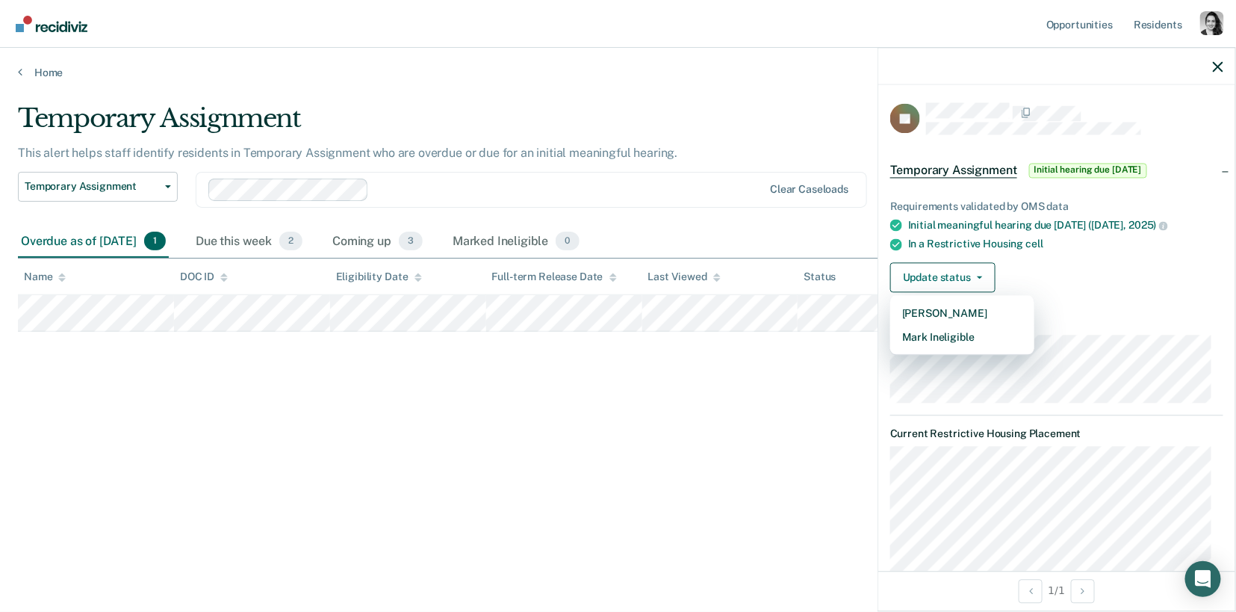
drag, startPoint x: 759, startPoint y: 415, endPoint x: 29, endPoint y: 109, distance: 791.1
click at [759, 415] on div "Temporary Assignment This alert helps staff identify residents in Temporary Ass…" at bounding box center [618, 301] width 1200 height 397
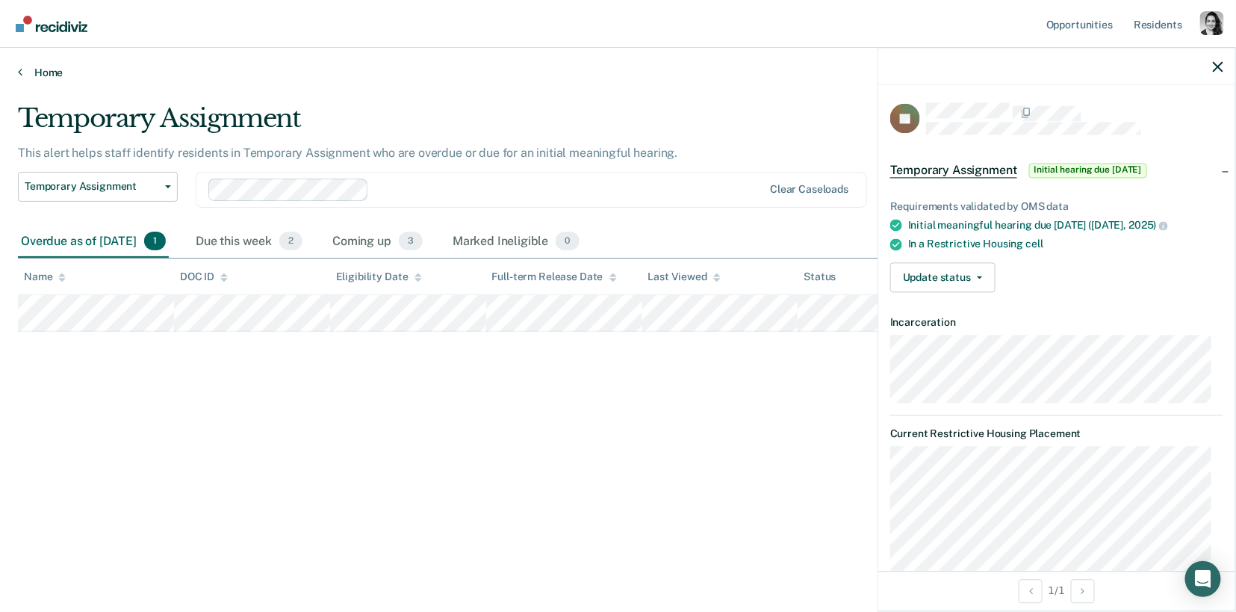
click at [49, 68] on link "Home" at bounding box center [618, 72] width 1200 height 13
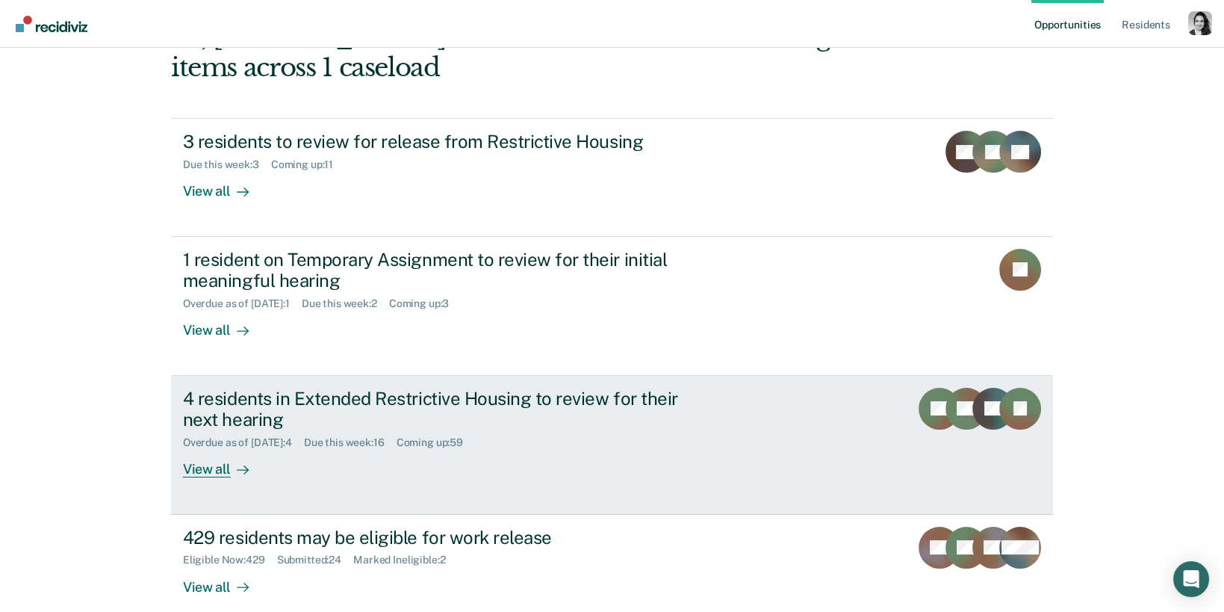
scroll to position [167, 0]
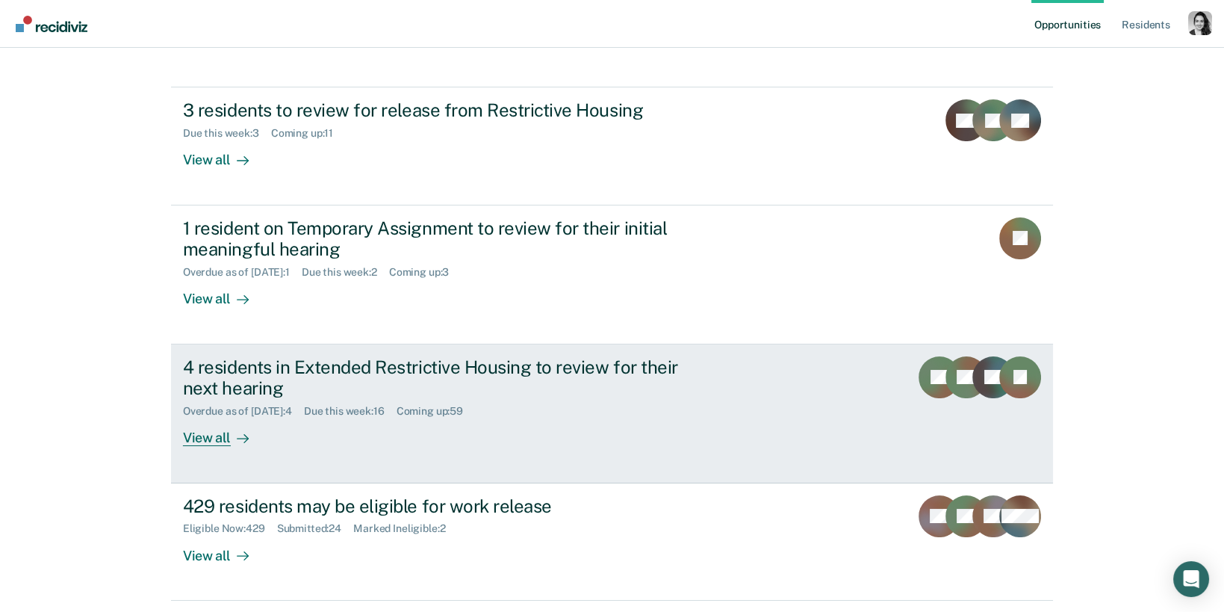
click at [399, 401] on div "Overdue as of [DATE] : 4 Due this week : 16 Coming up : 59" at bounding box center [445, 408] width 524 height 19
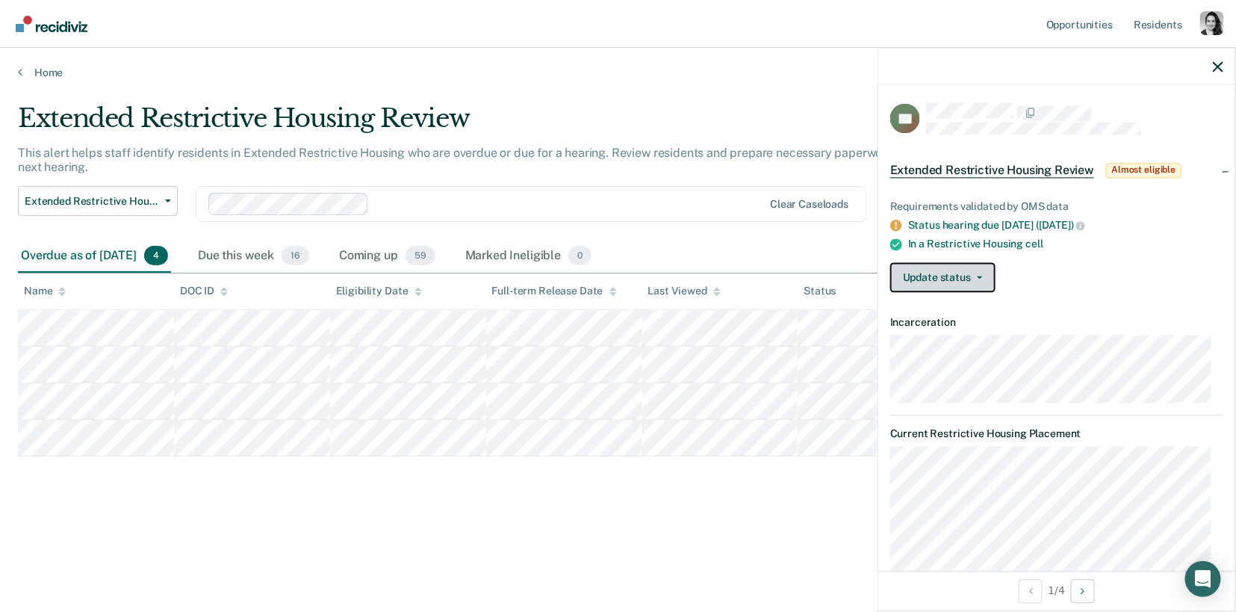
click at [943, 266] on button "Update status" at bounding box center [942, 278] width 105 height 30
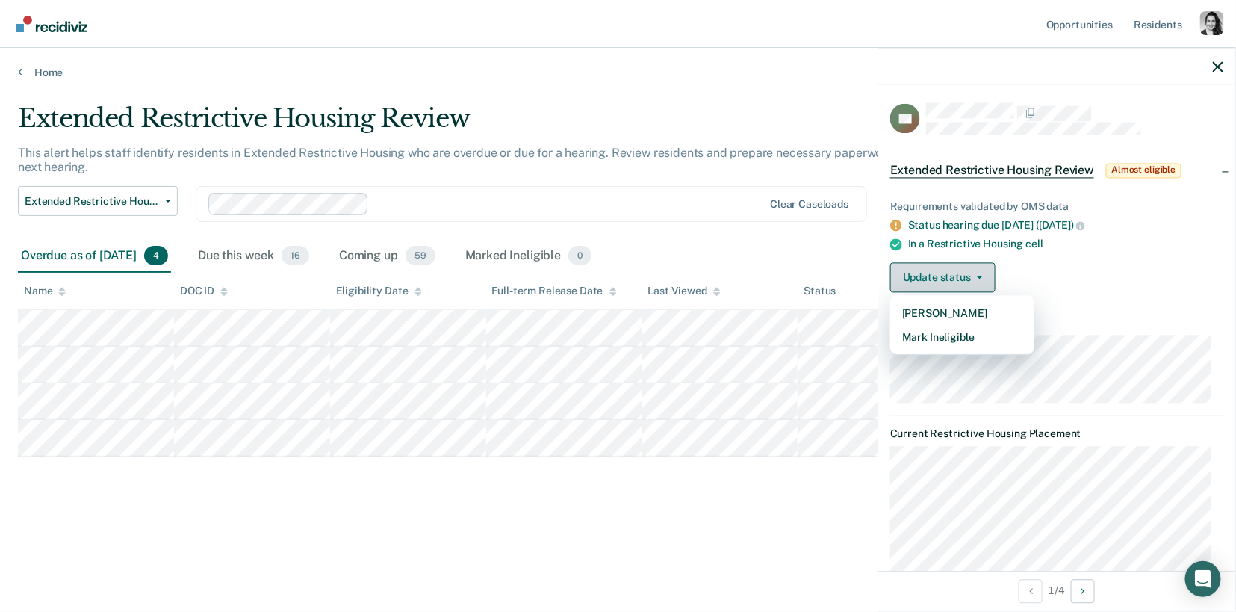
click at [943, 266] on button "Update status" at bounding box center [942, 278] width 105 height 30
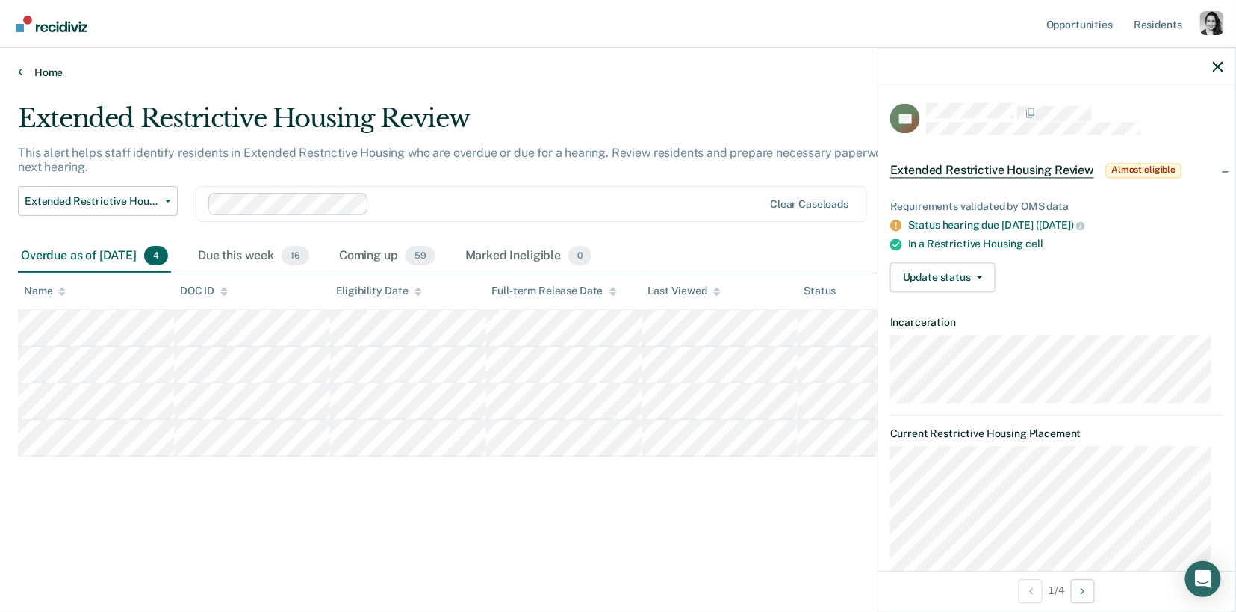
click at [48, 78] on link "Home" at bounding box center [618, 72] width 1200 height 13
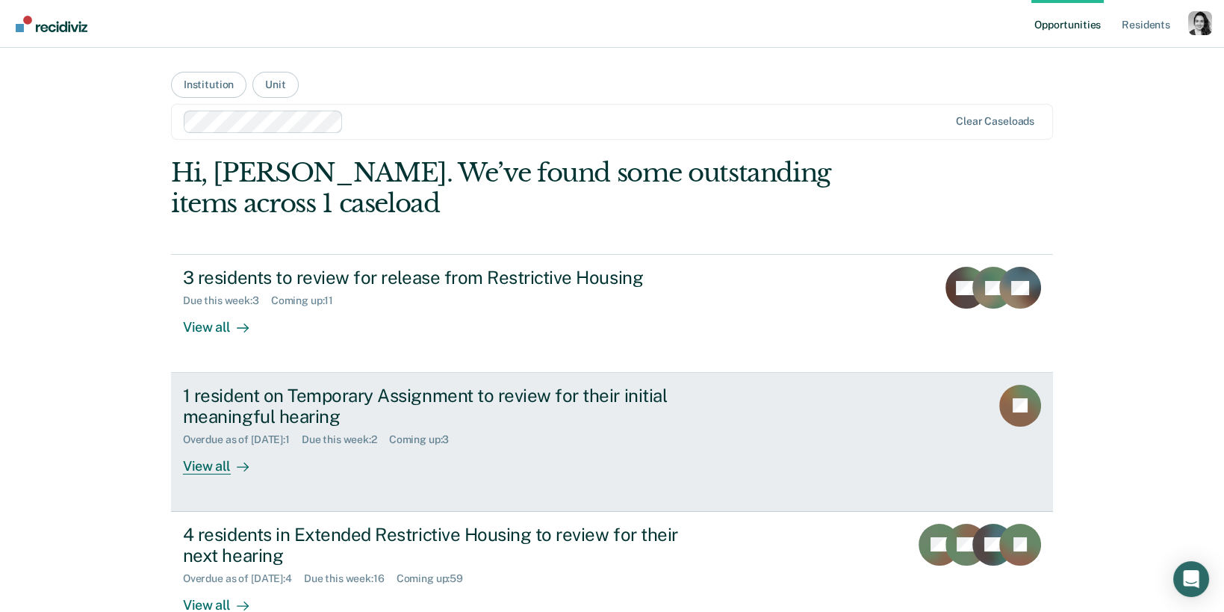
scroll to position [330, 0]
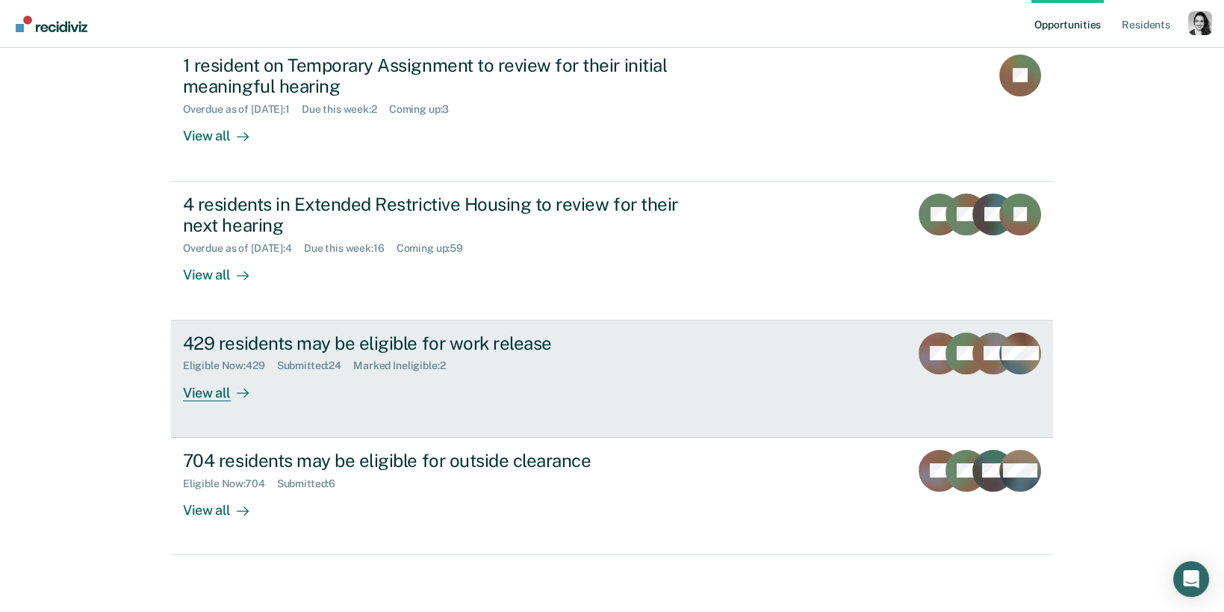
click at [446, 332] on div "429 residents may be eligible for work release" at bounding box center [445, 343] width 524 height 22
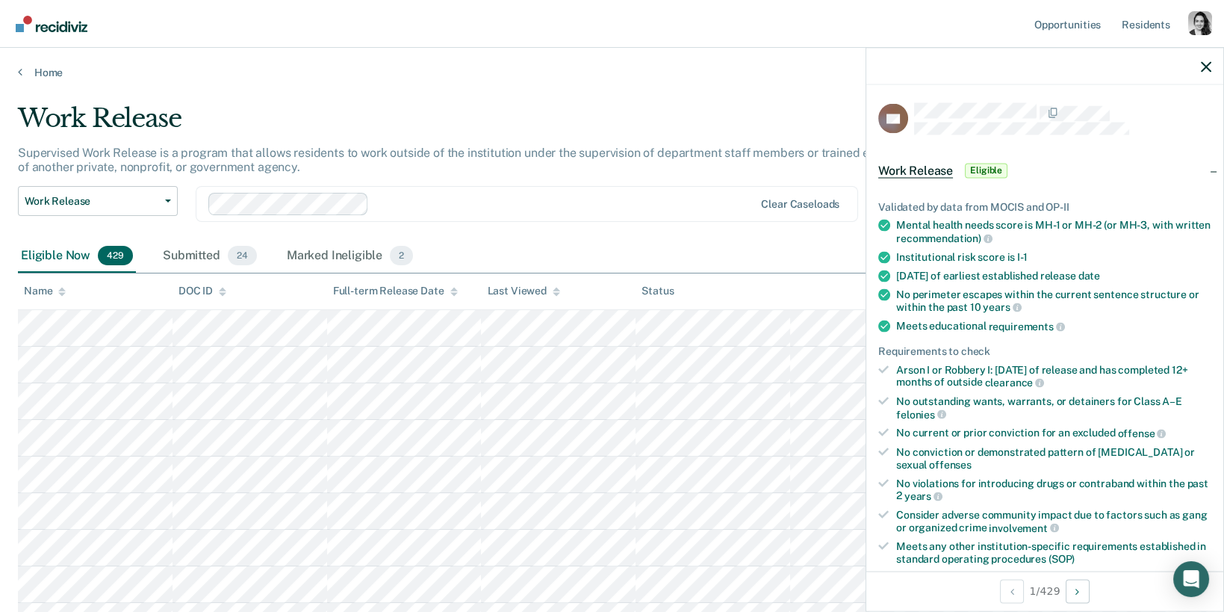
scroll to position [351, 0]
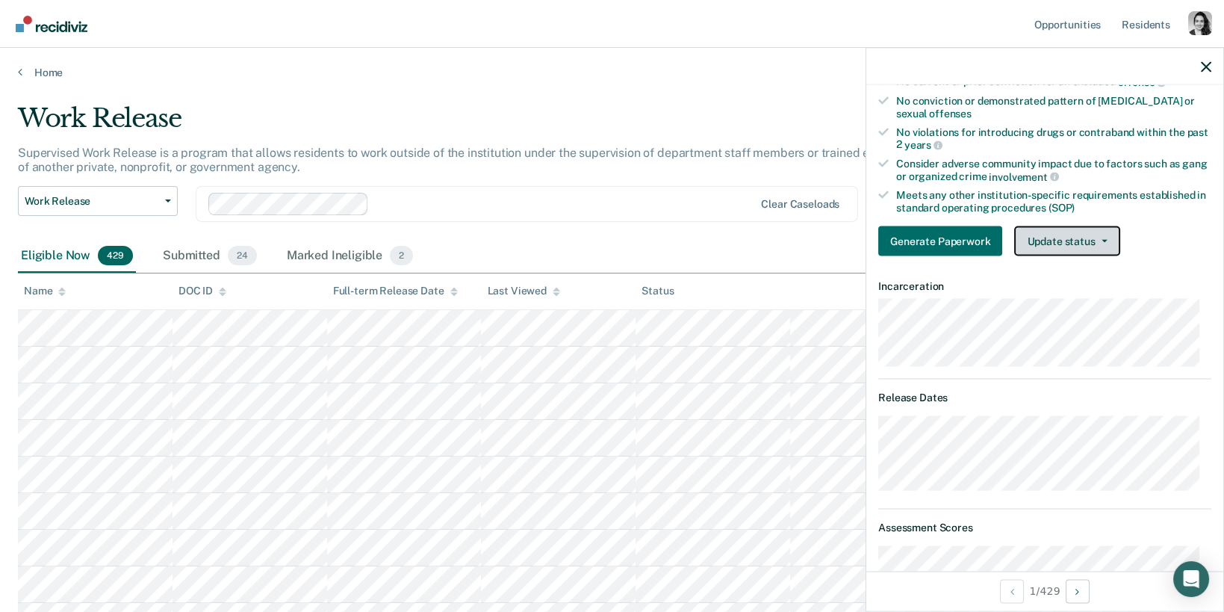
click at [1062, 245] on button "Update status" at bounding box center [1066, 241] width 105 height 30
click at [1072, 235] on button "Update status" at bounding box center [1066, 241] width 105 height 30
